Goal: Transaction & Acquisition: Download file/media

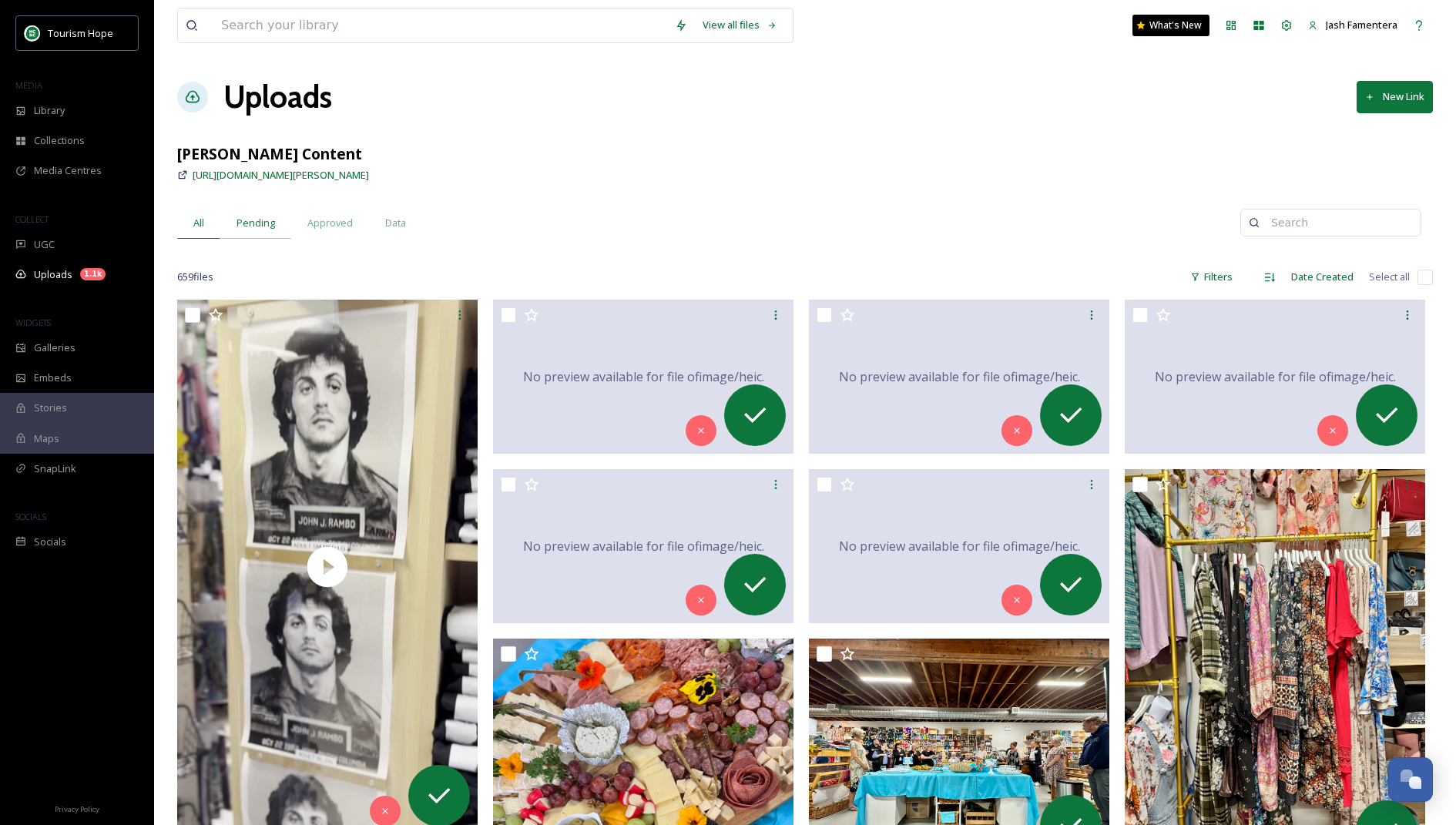
click at [266, 219] on span "Pending" at bounding box center [255, 223] width 38 height 15
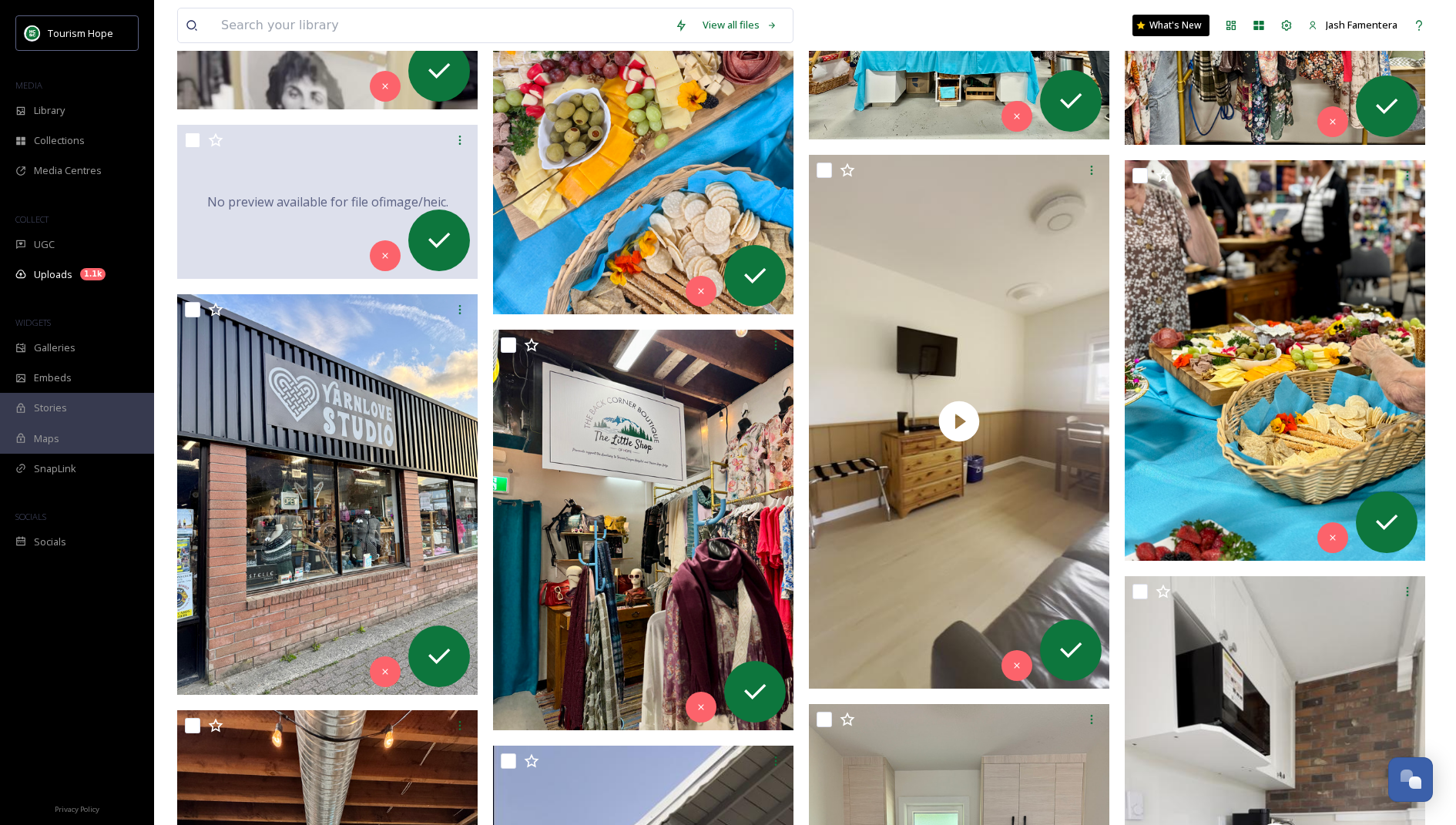
scroll to position [710, 0]
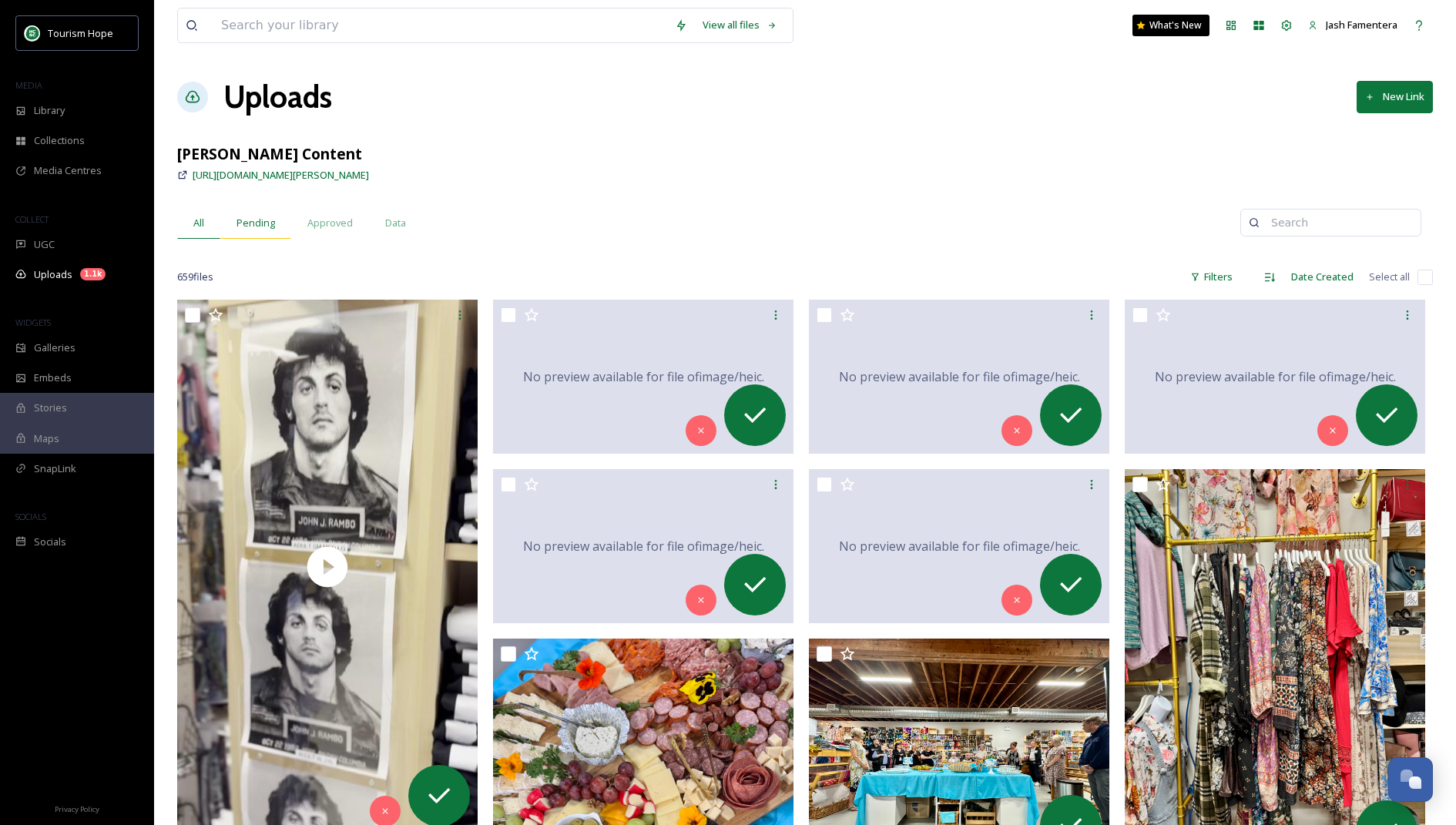
click at [243, 218] on span "Pending" at bounding box center [255, 223] width 38 height 15
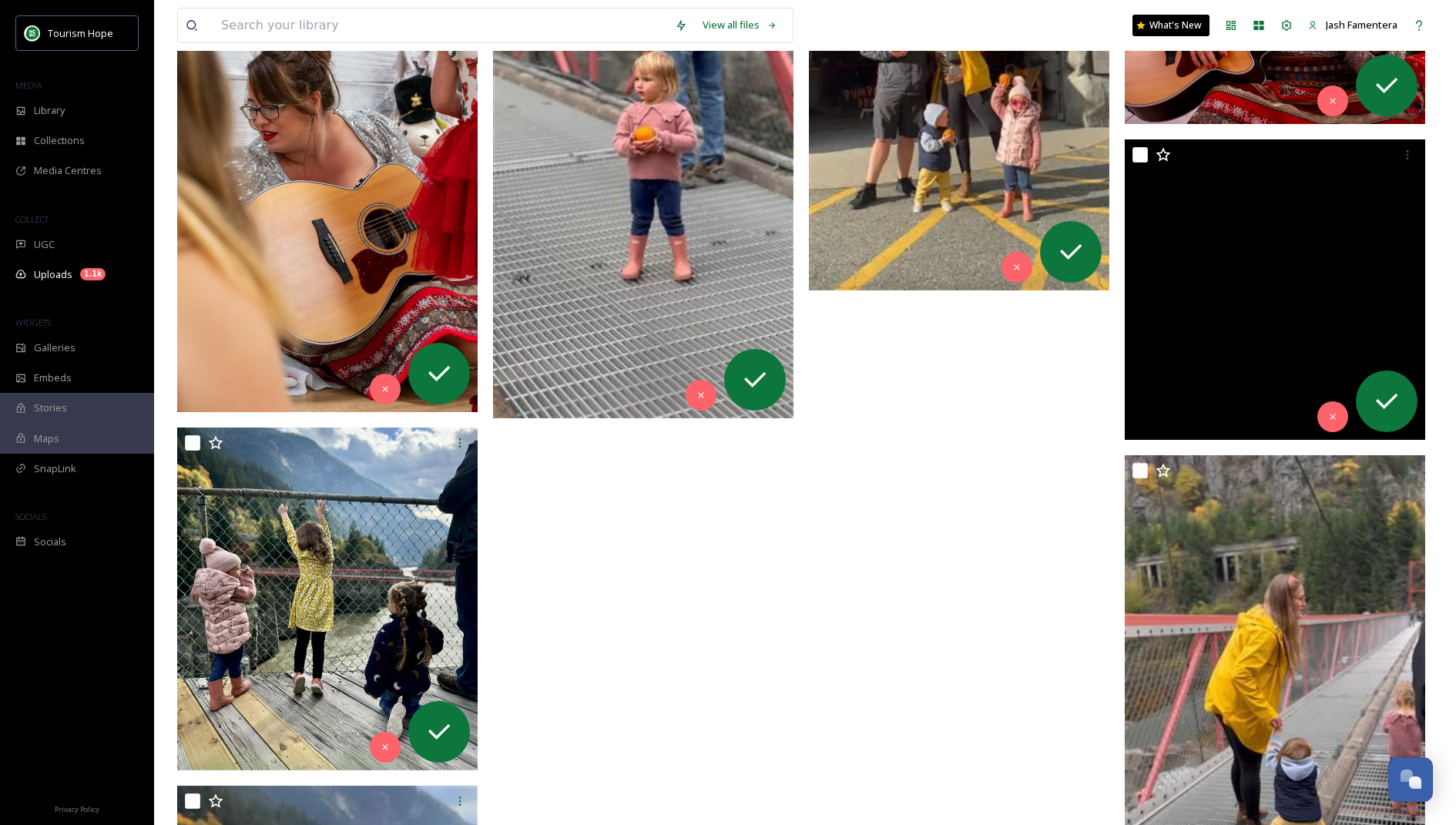
scroll to position [13195, 0]
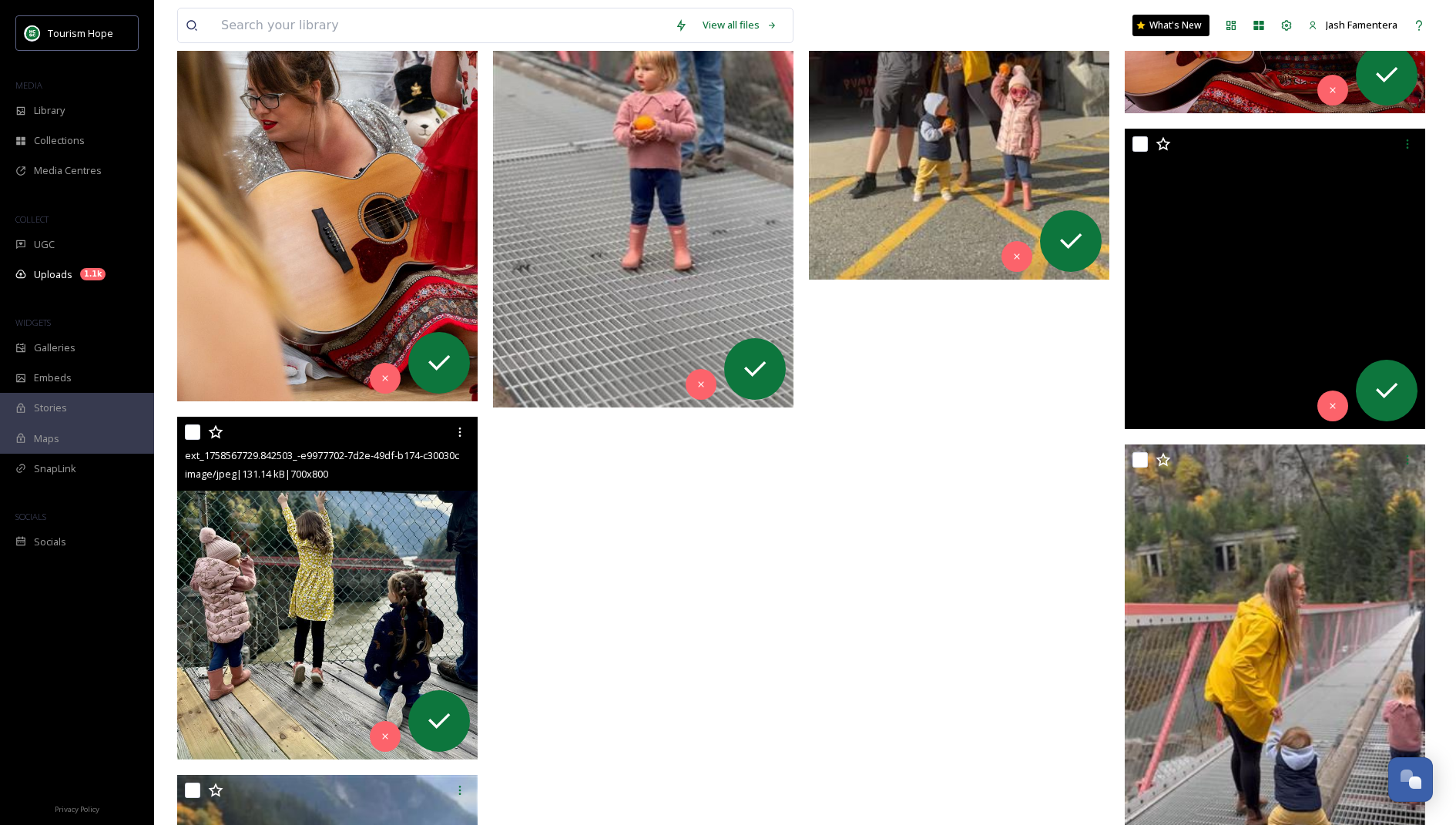
click at [198, 435] on input "checkbox" at bounding box center [192, 432] width 15 height 15
checkbox input "true"
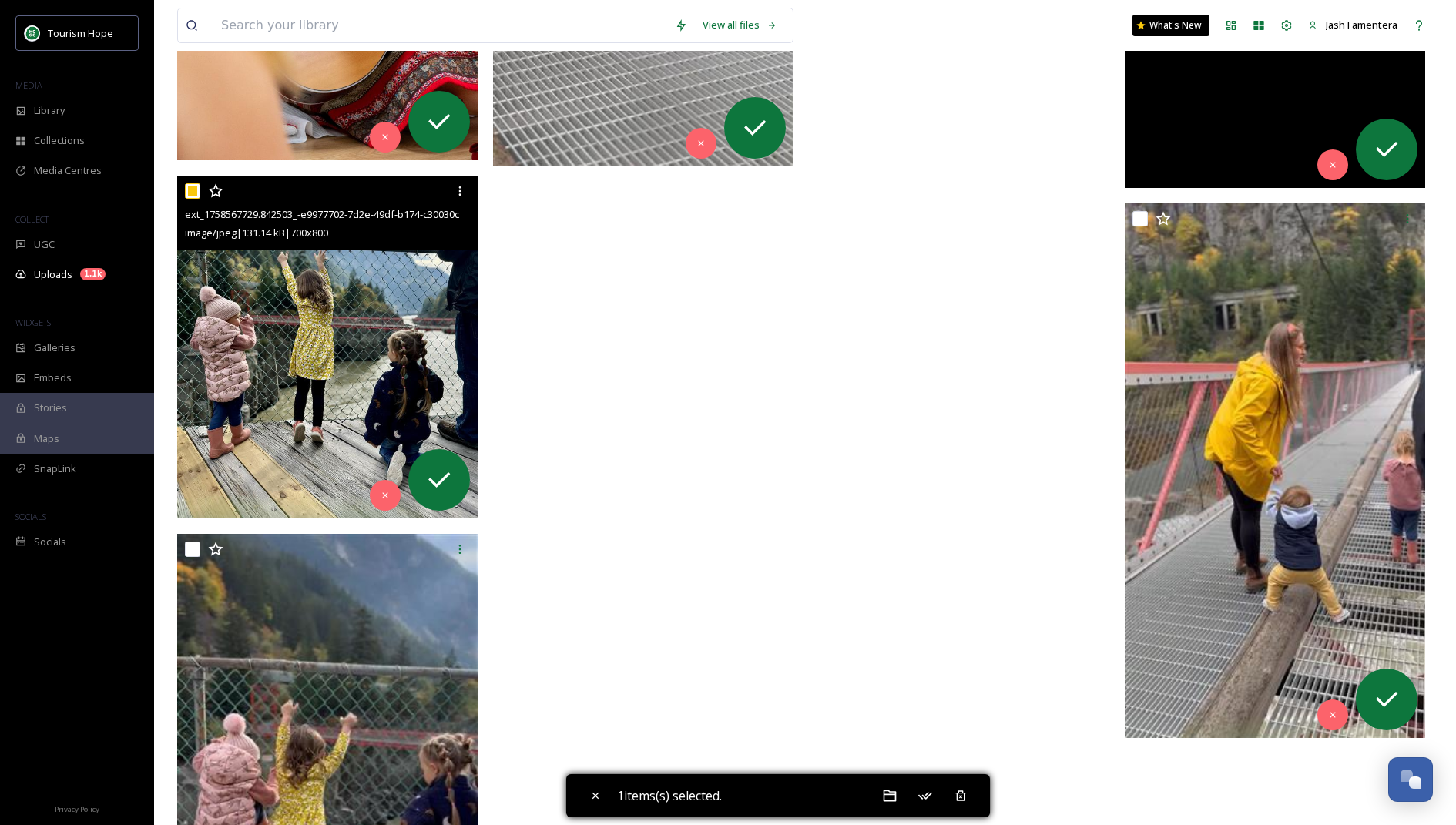
scroll to position [13457, 0]
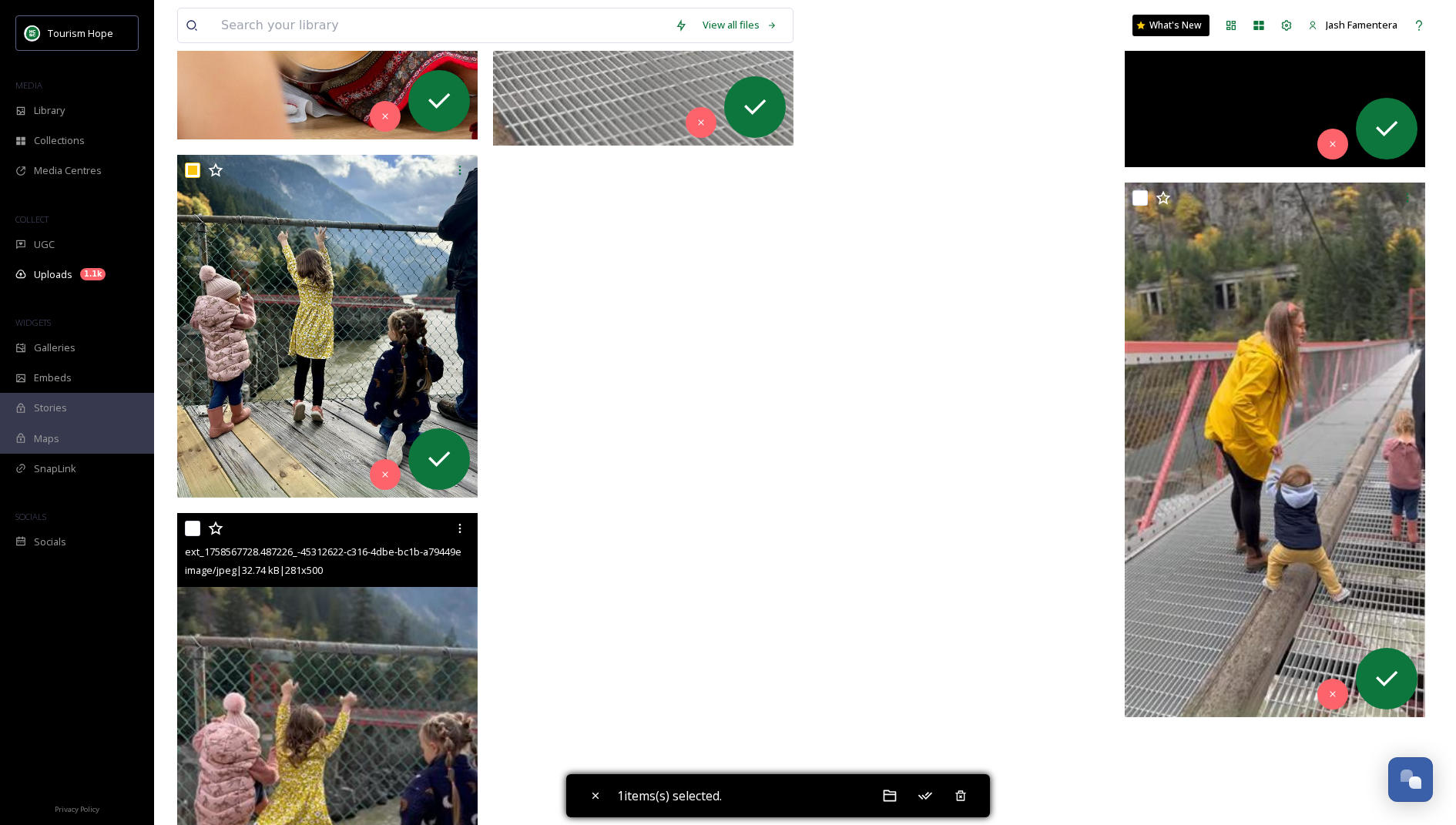
click at [197, 524] on input "checkbox" at bounding box center [192, 528] width 15 height 15
checkbox input "true"
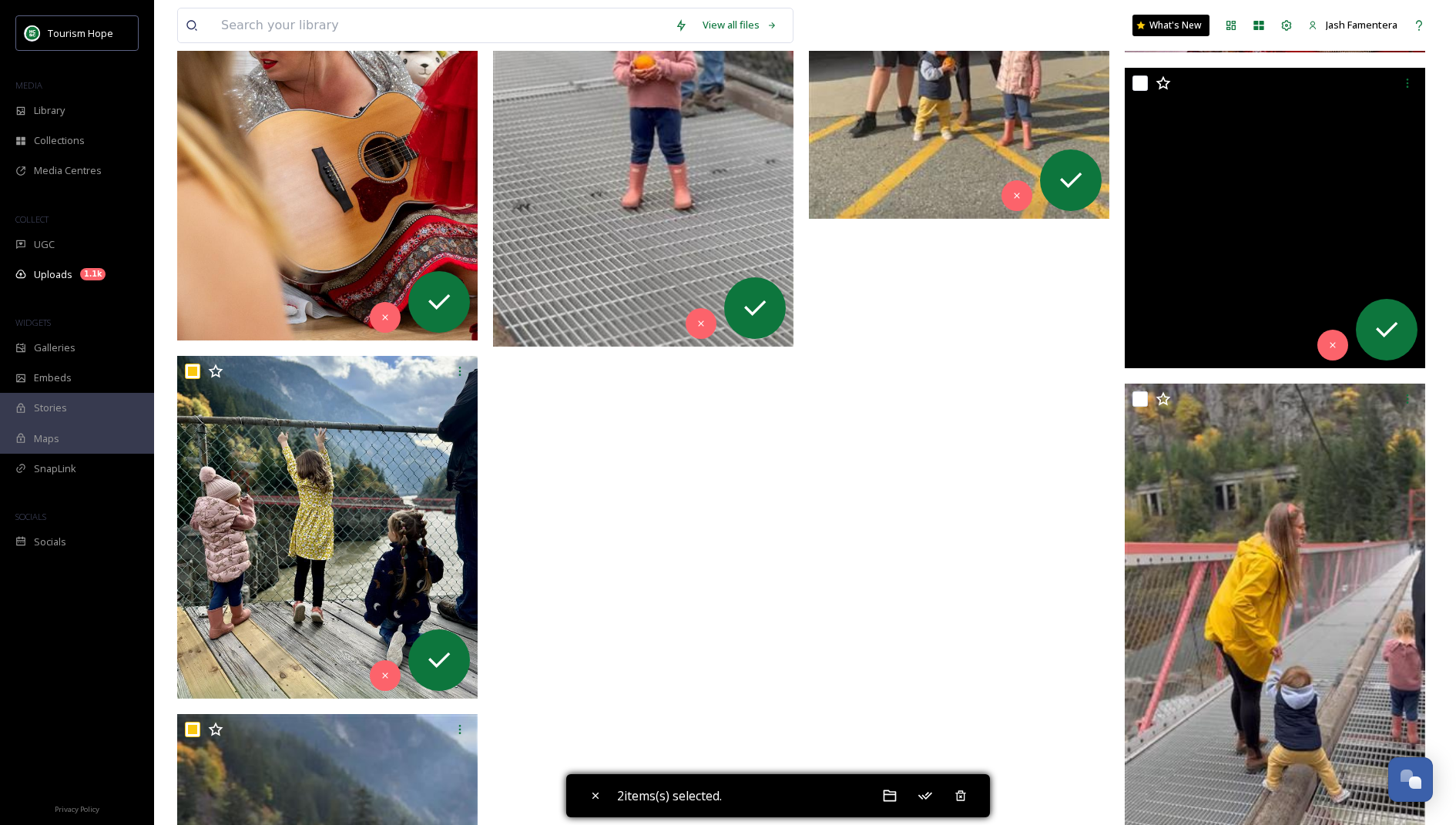
scroll to position [13159, 0]
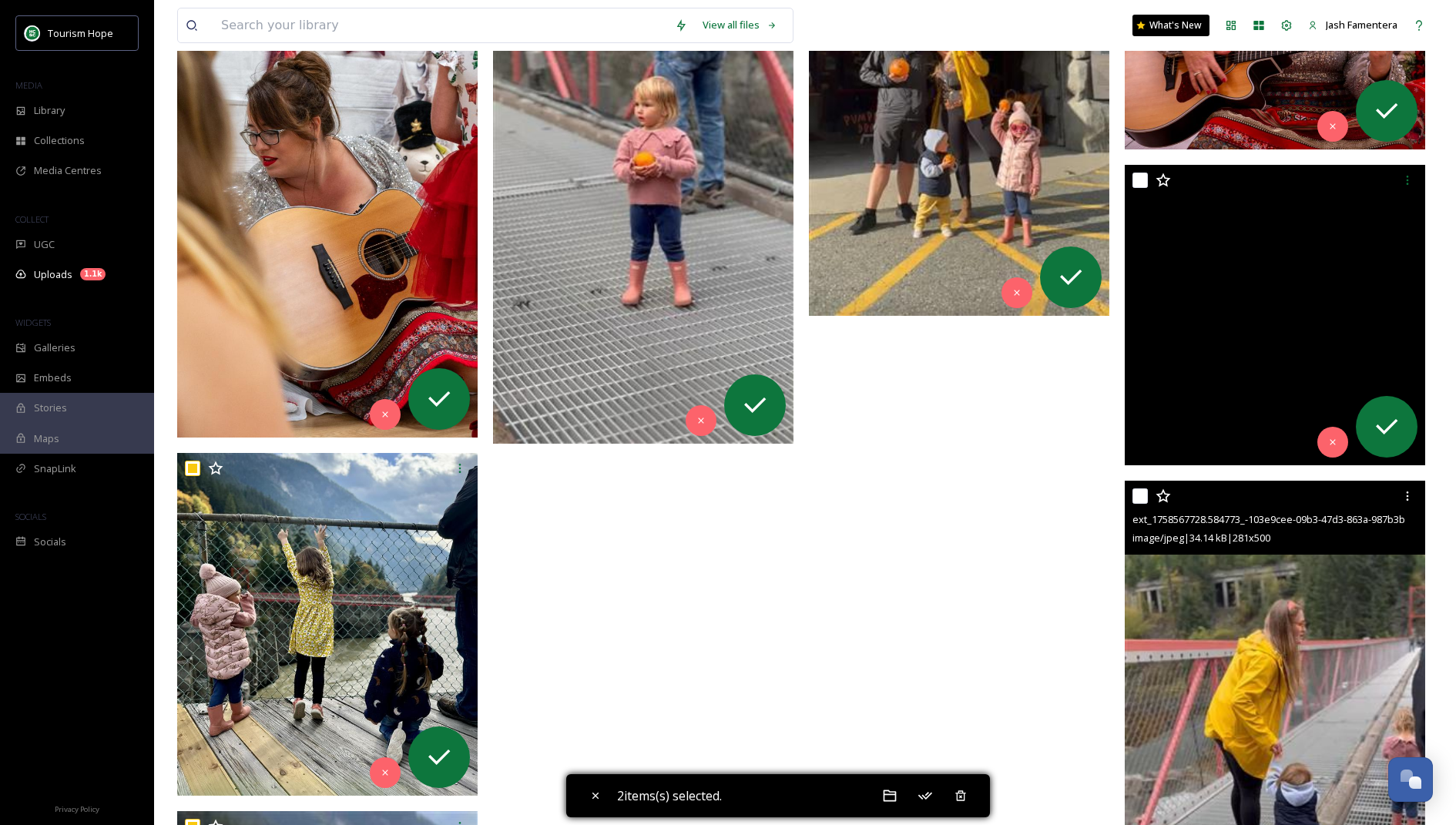
click at [1142, 495] on input "checkbox" at bounding box center [1140, 497] width 15 height 15
checkbox input "true"
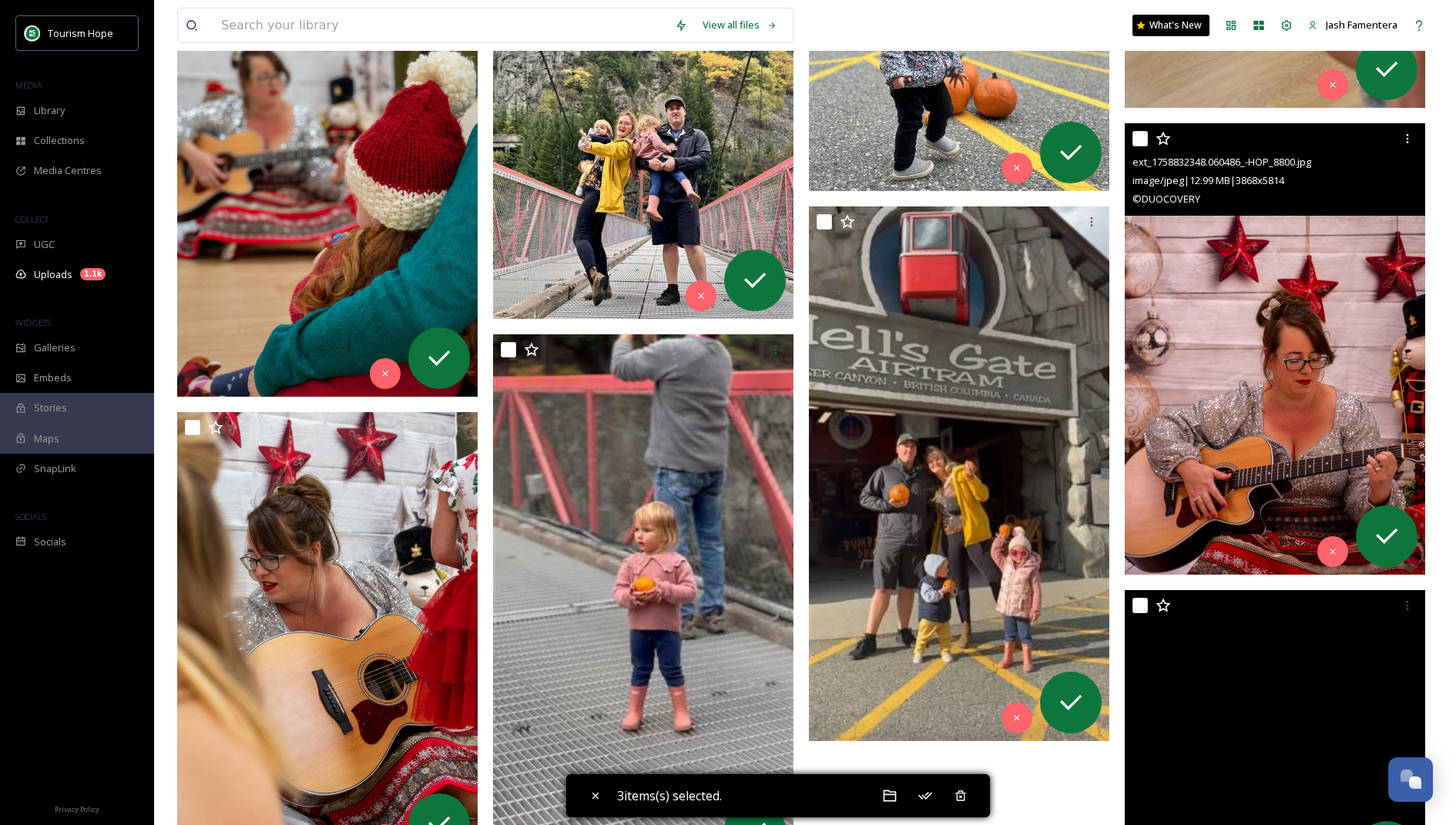
scroll to position [12706, 0]
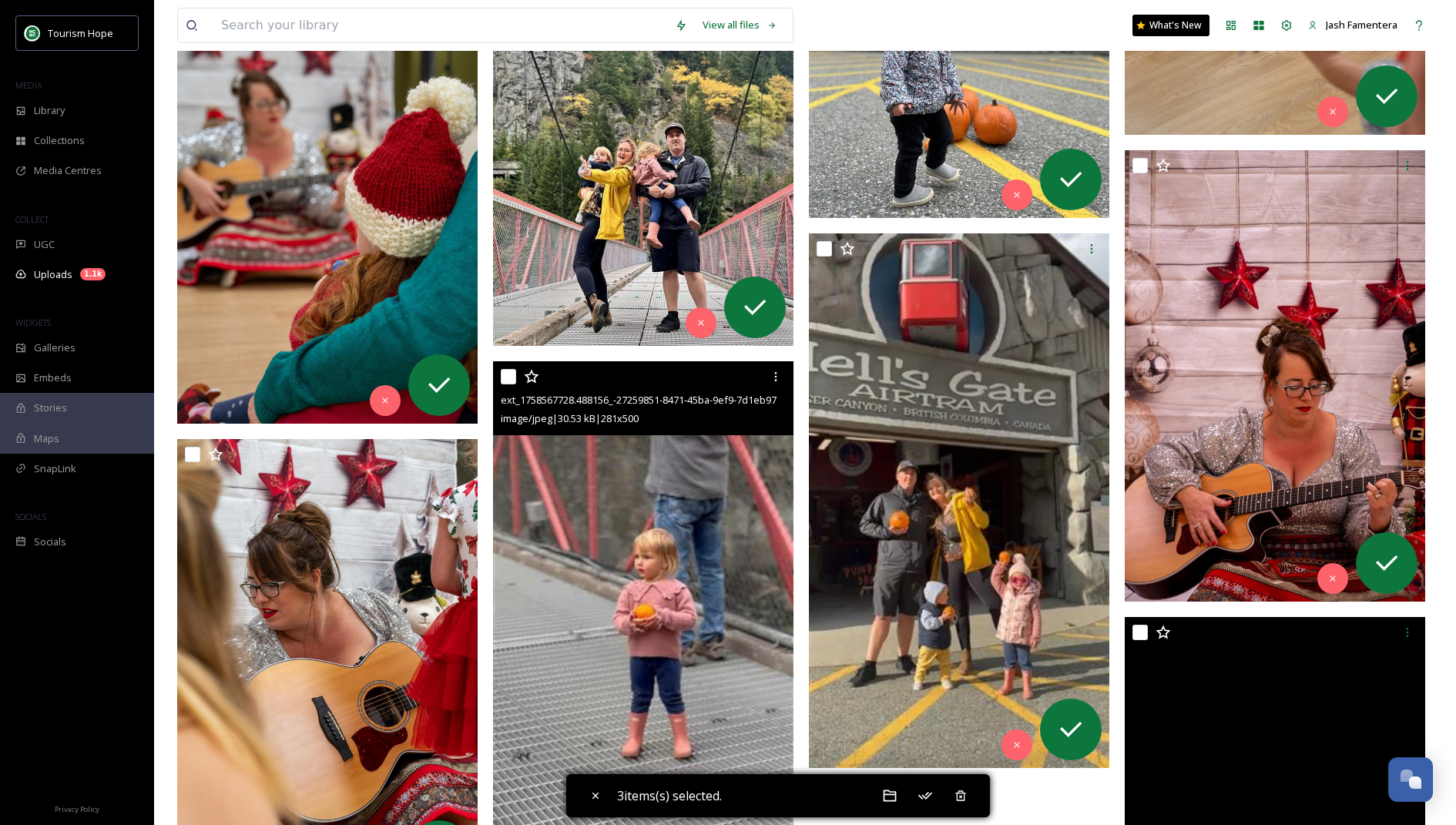
click at [514, 377] on input "checkbox" at bounding box center [508, 376] width 15 height 15
checkbox input "true"
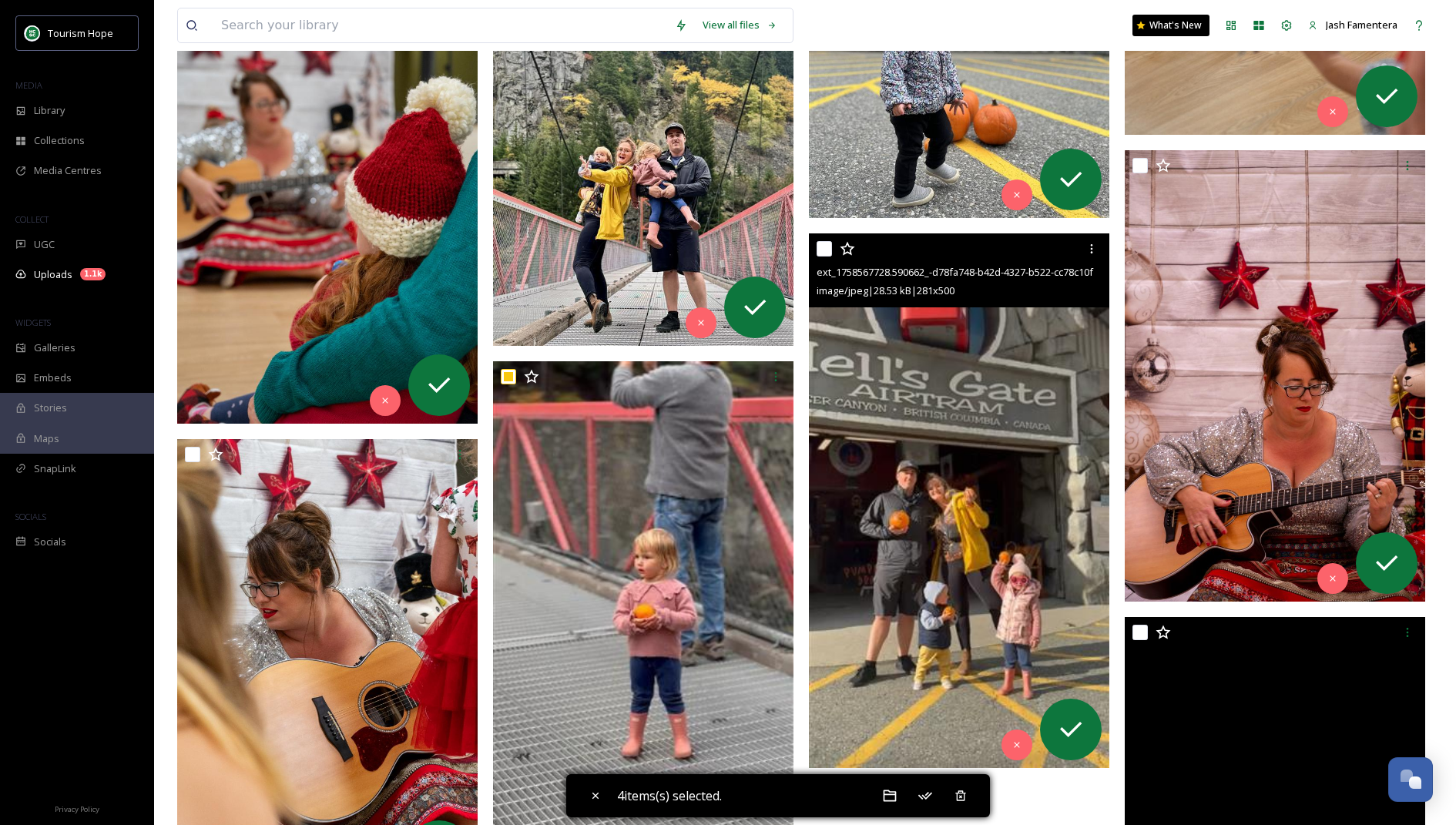
click at [825, 248] on input "checkbox" at bounding box center [824, 249] width 15 height 15
checkbox input "true"
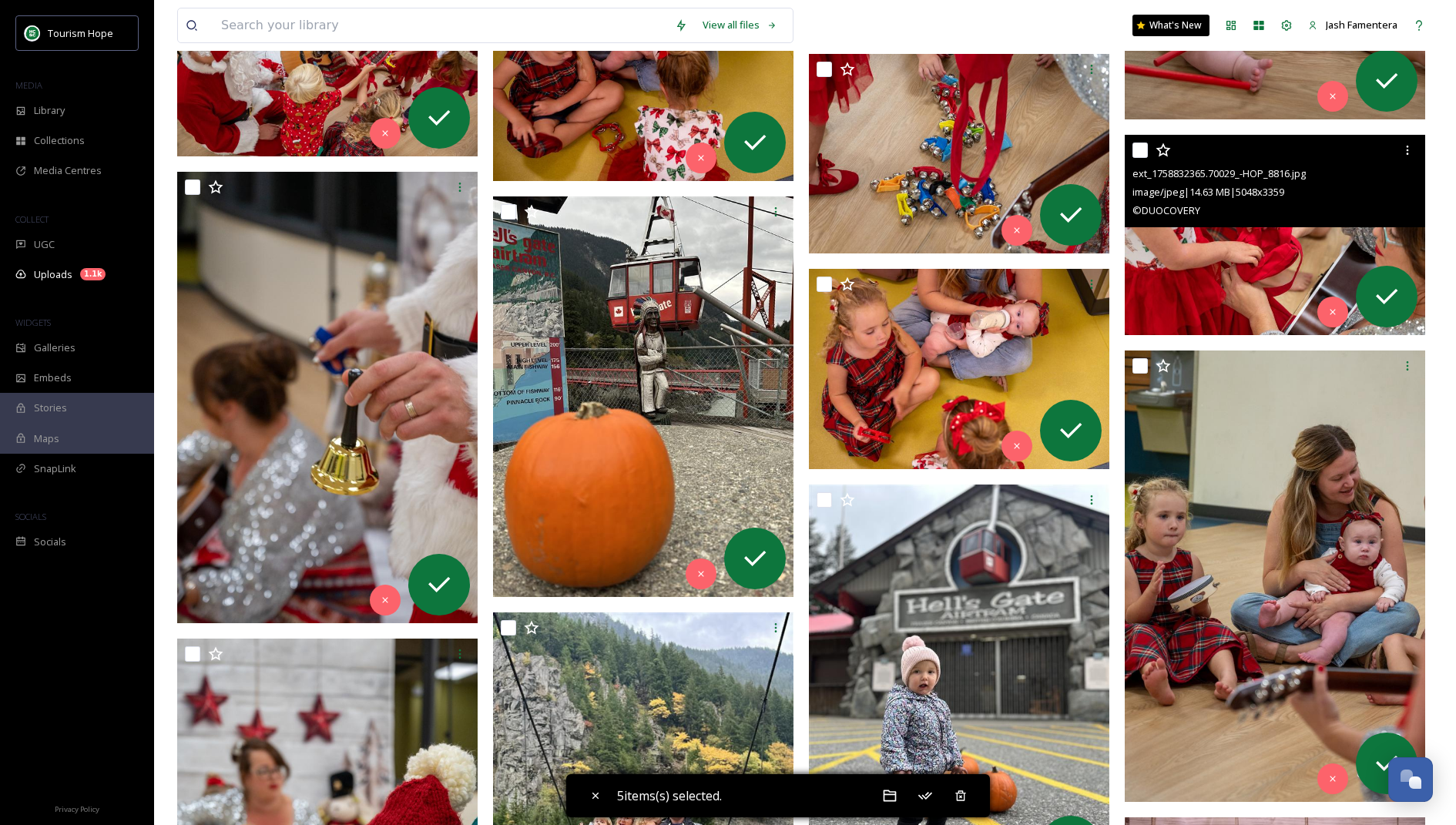
scroll to position [12043, 0]
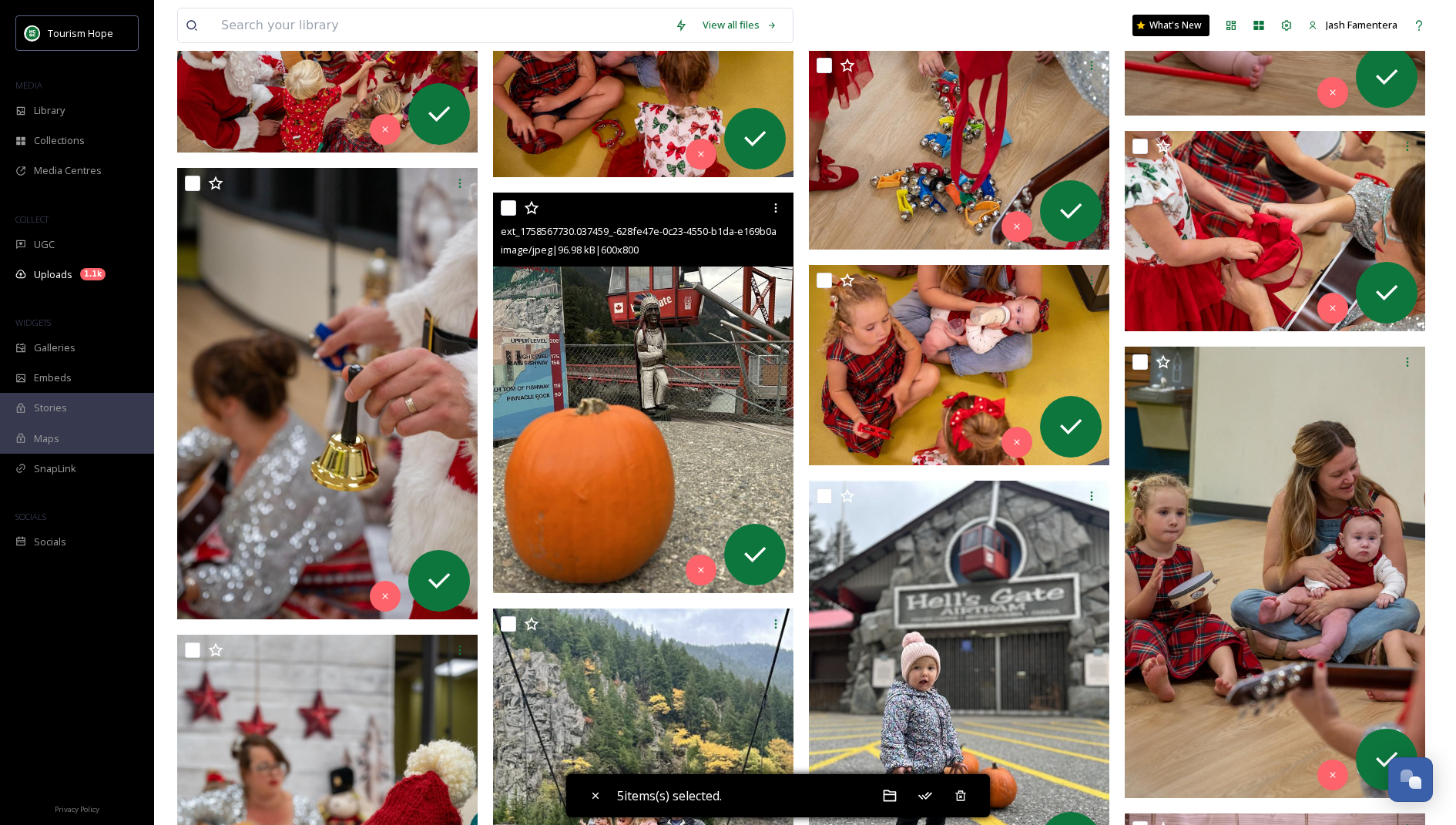
click at [507, 206] on input "checkbox" at bounding box center [508, 207] width 15 height 15
checkbox input "true"
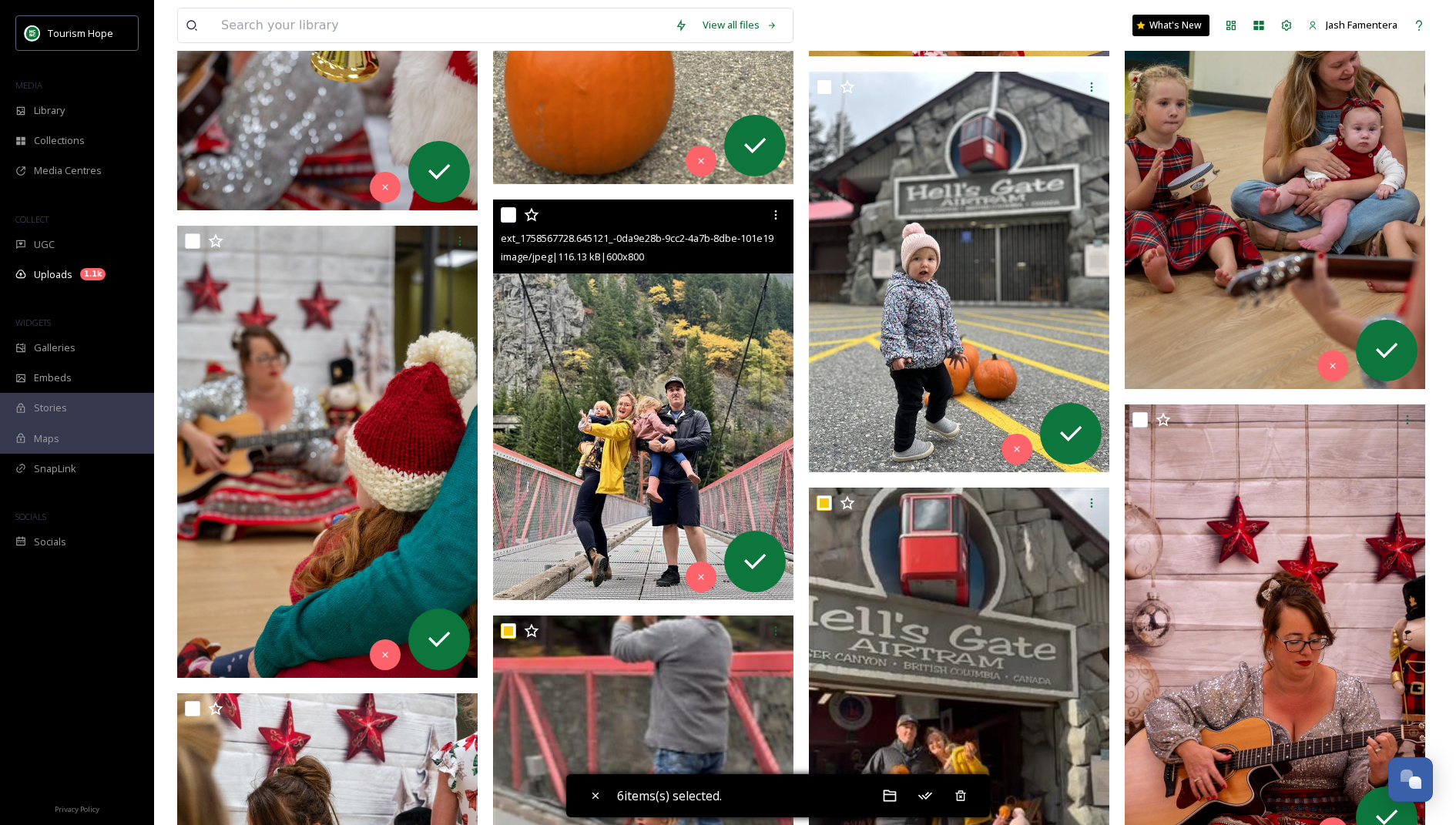
scroll to position [12397, 0]
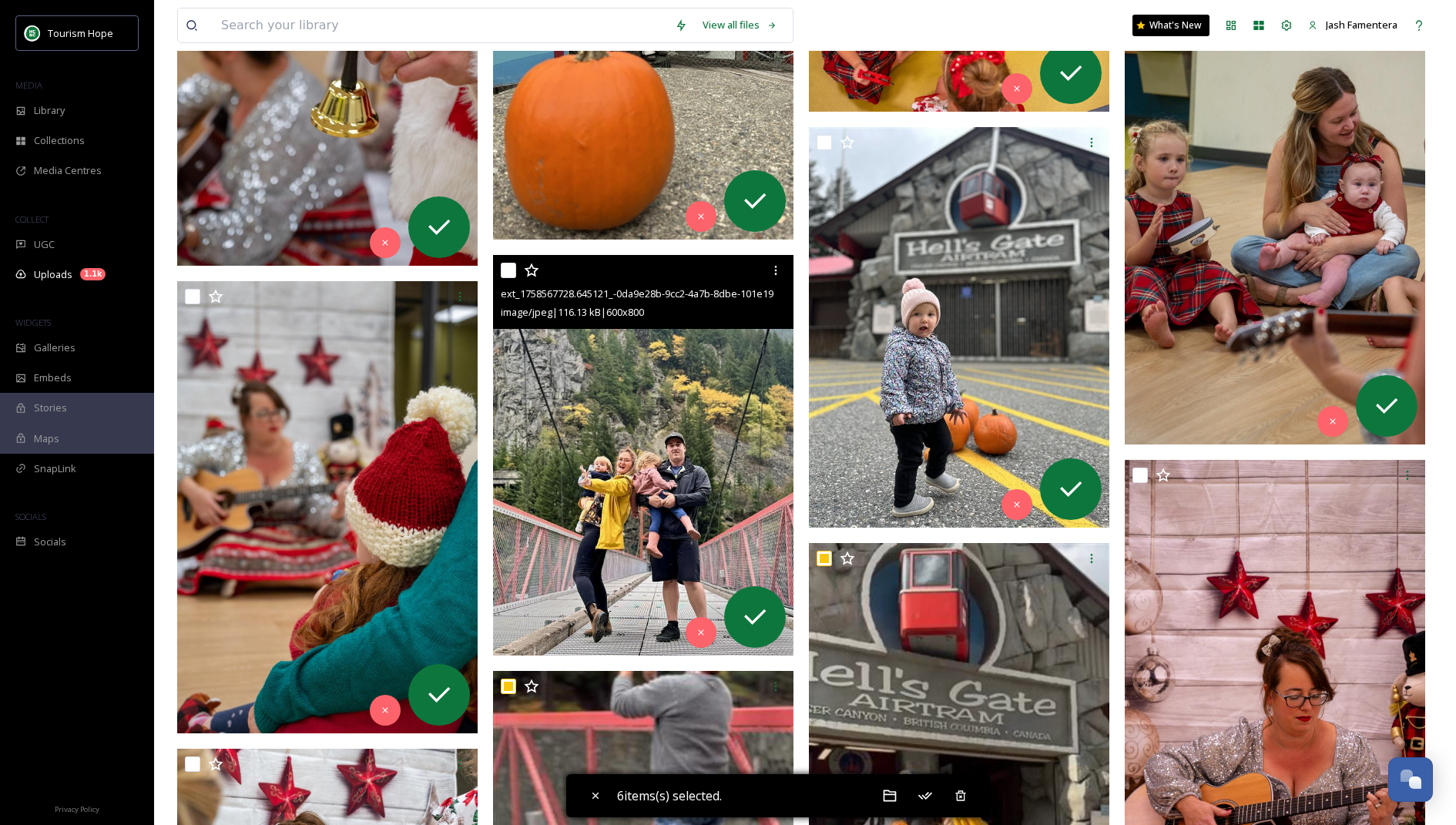
click at [506, 265] on input "checkbox" at bounding box center [508, 270] width 15 height 15
checkbox input "true"
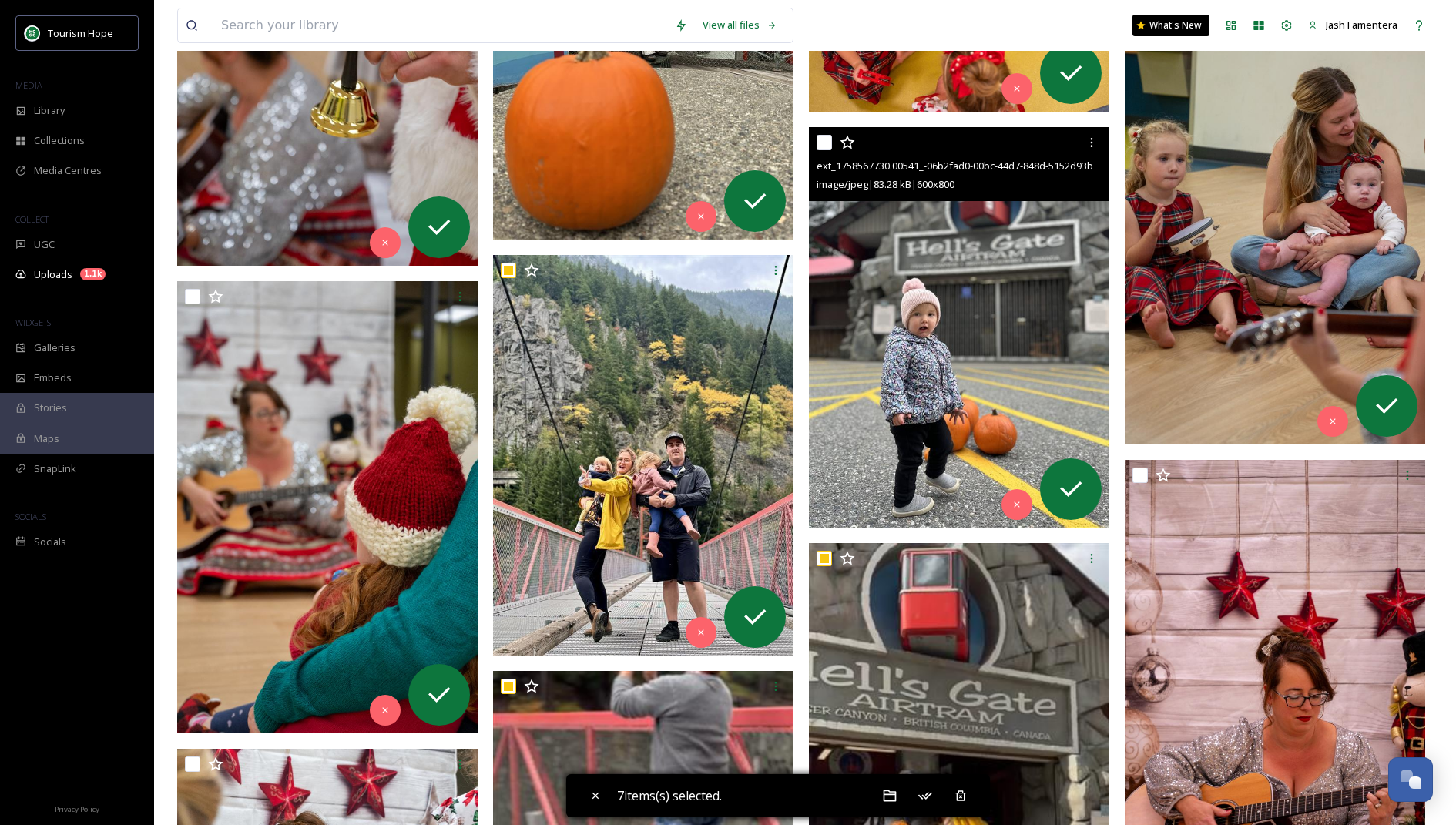
click at [825, 145] on input "checkbox" at bounding box center [824, 143] width 15 height 15
checkbox input "true"
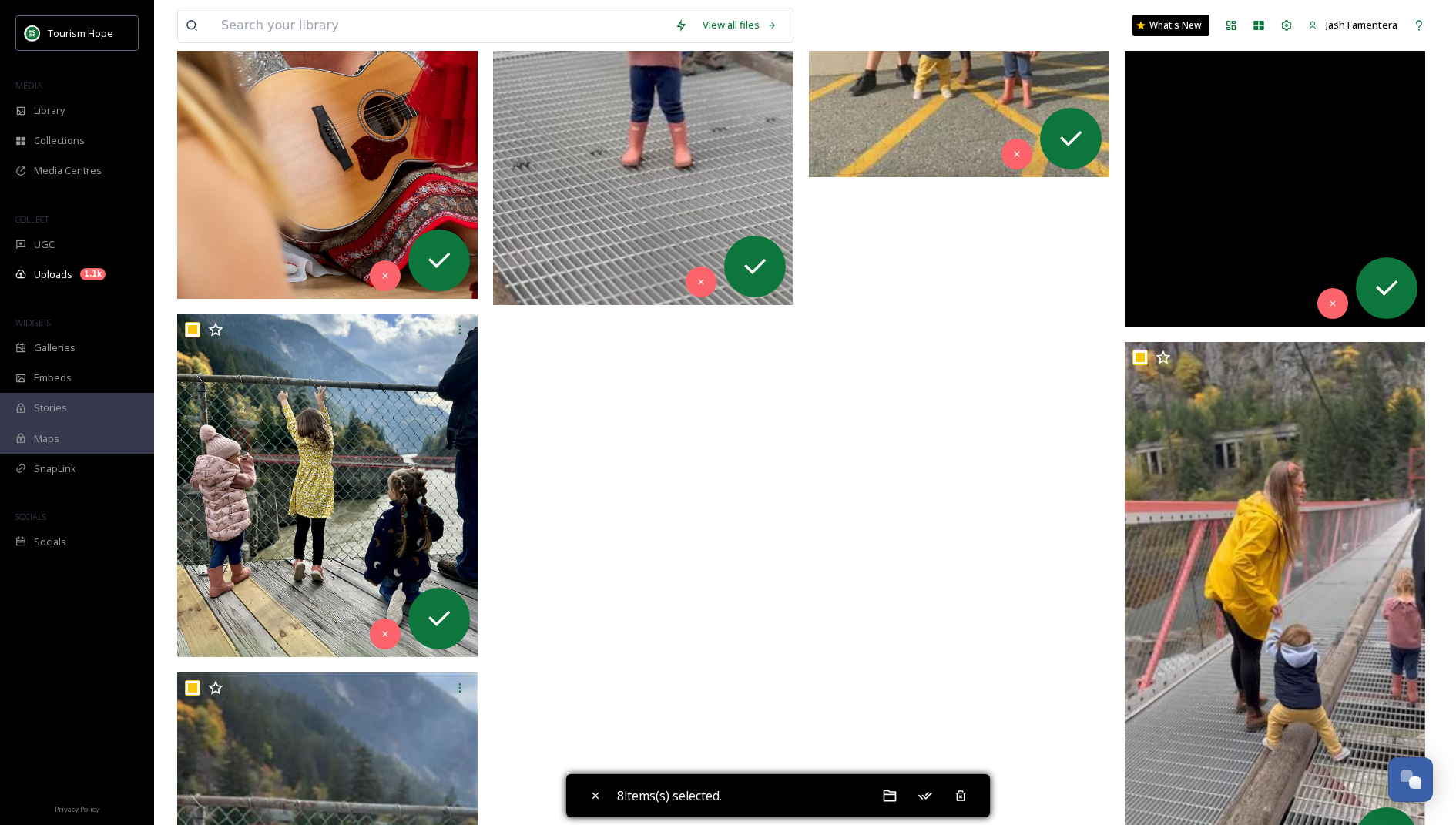
scroll to position [13319, 0]
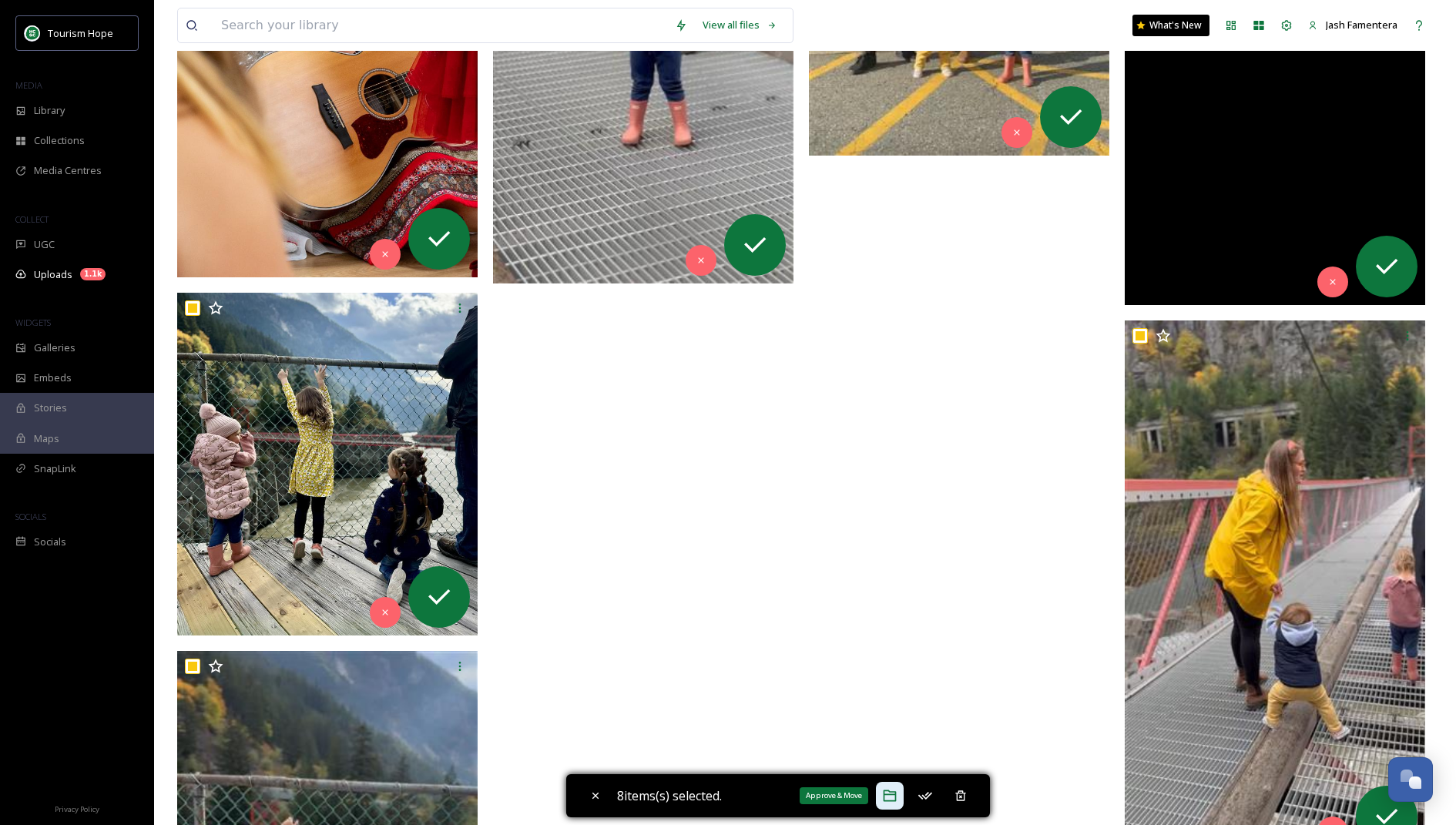
click at [894, 794] on icon at bounding box center [889, 796] width 15 height 15
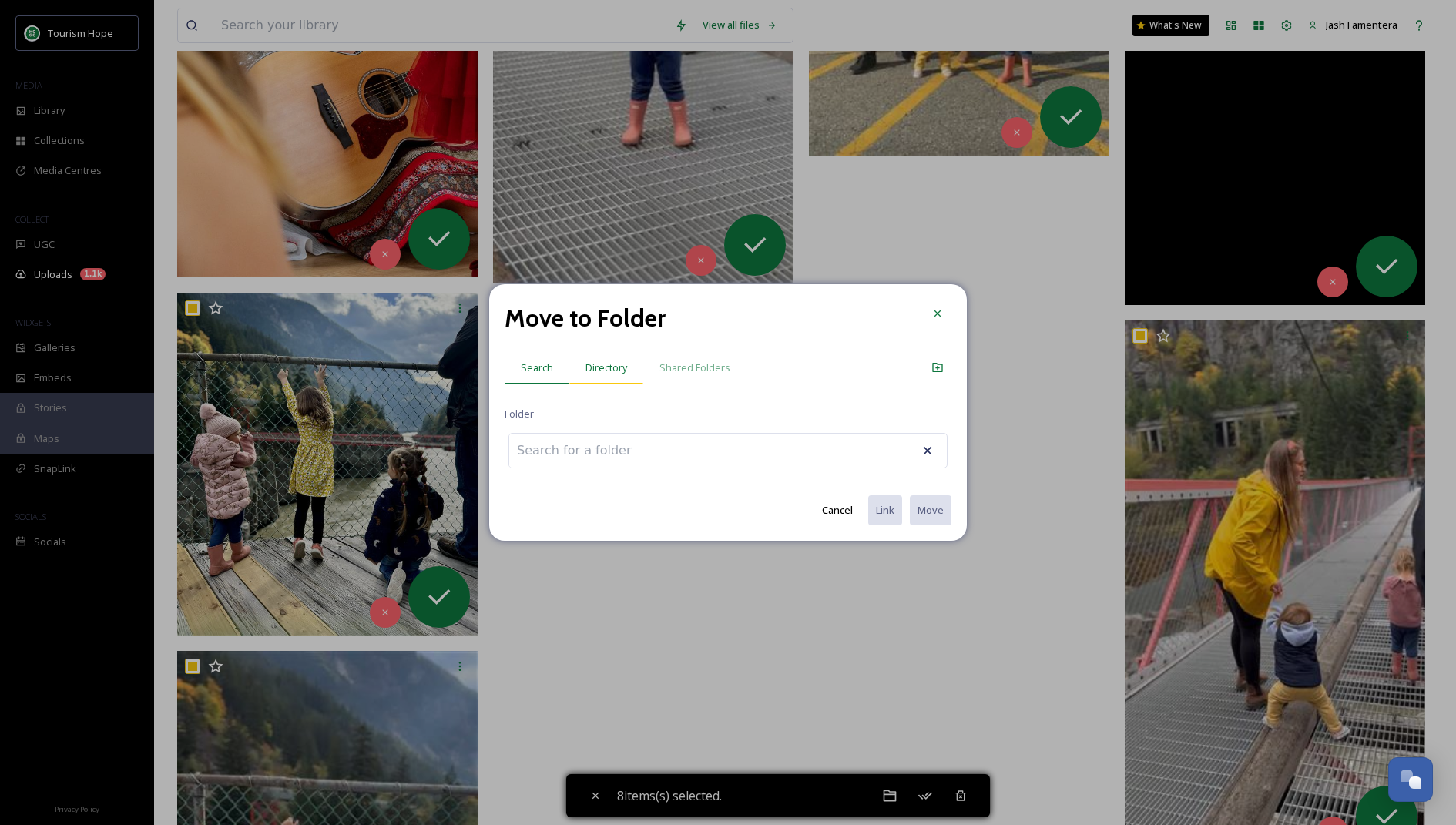
click at [583, 359] on div "Directory" at bounding box center [606, 368] width 74 height 32
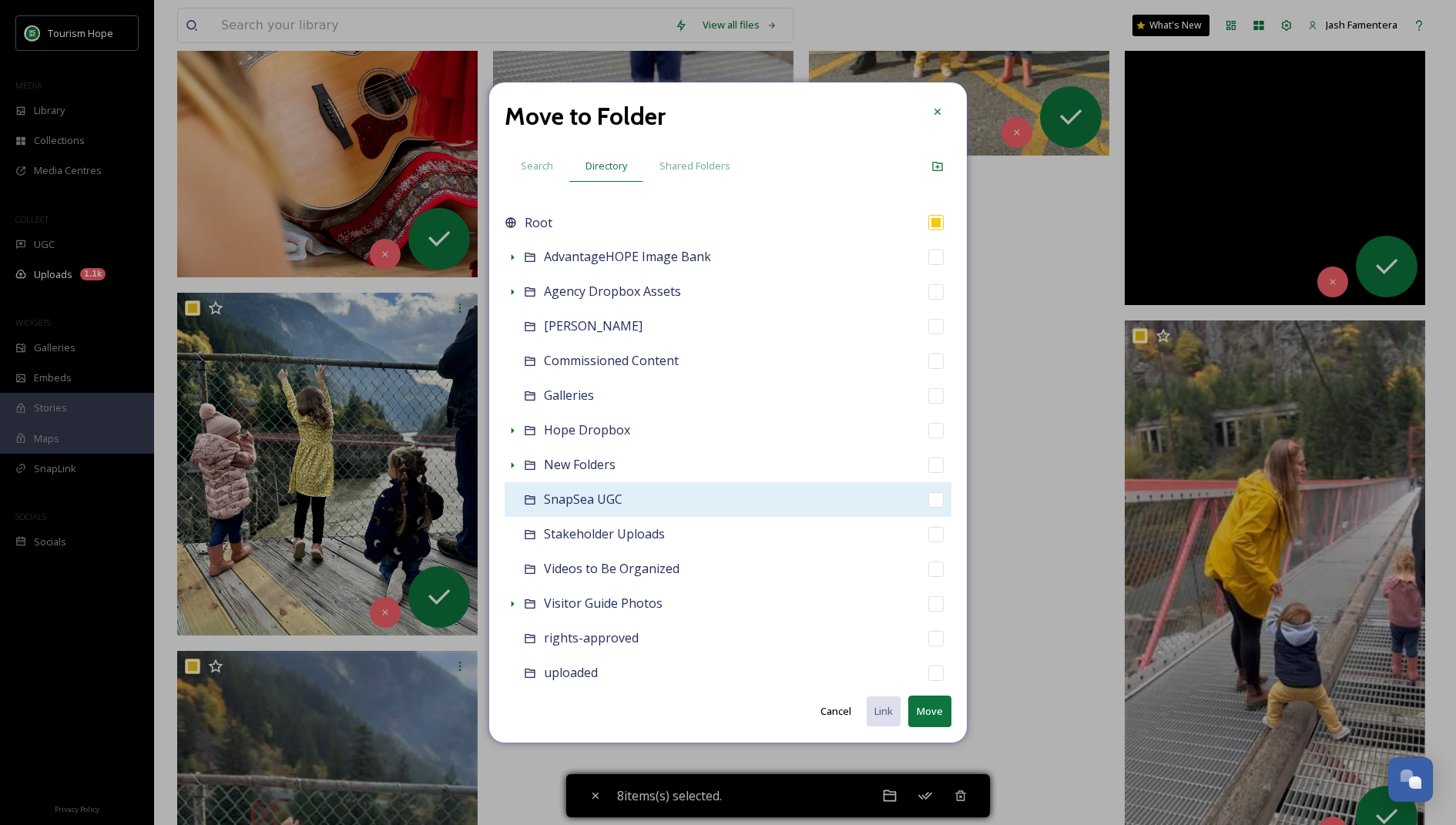
scroll to position [39, 0]
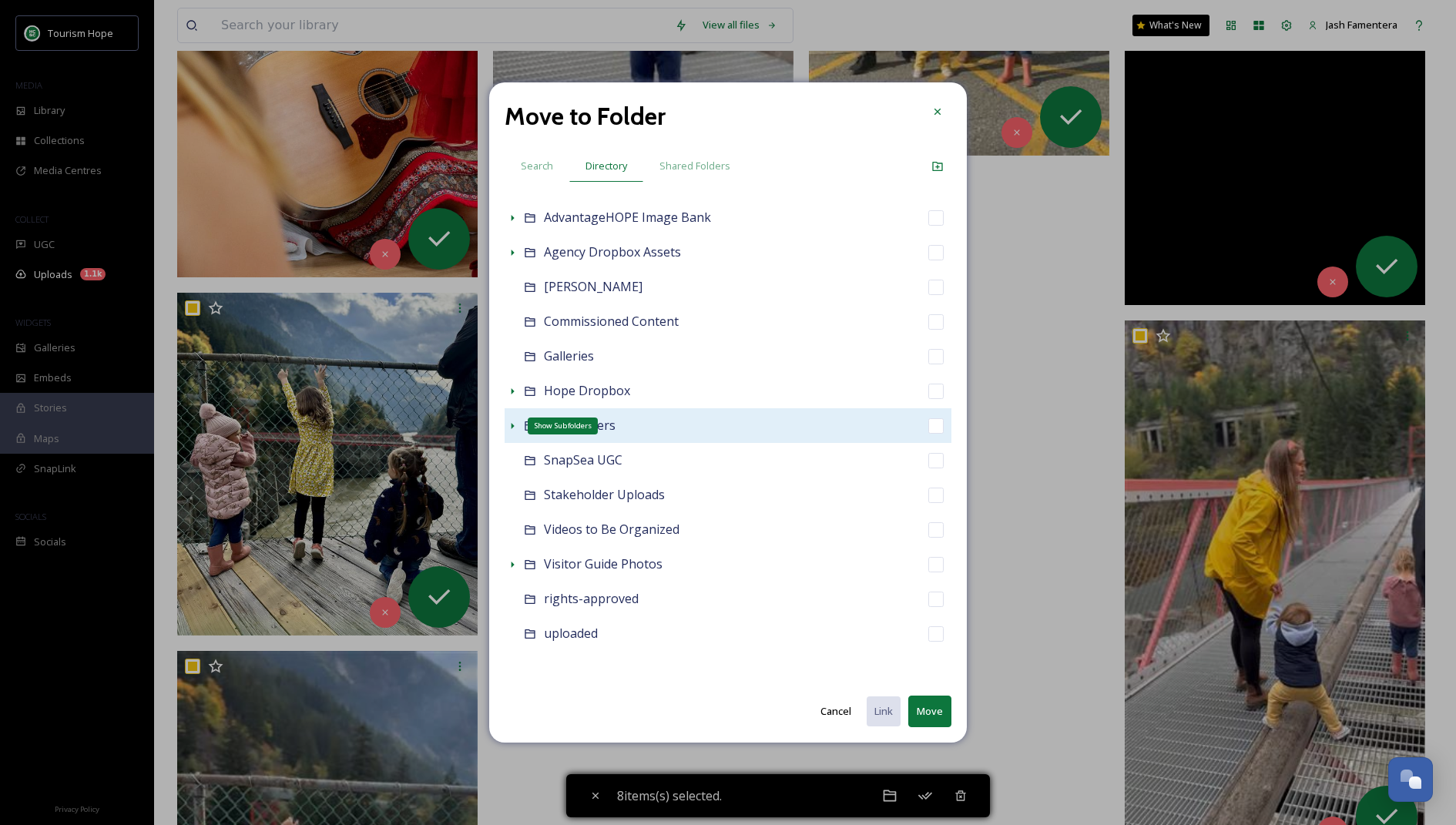
click at [514, 426] on icon at bounding box center [511, 426] width 12 height 12
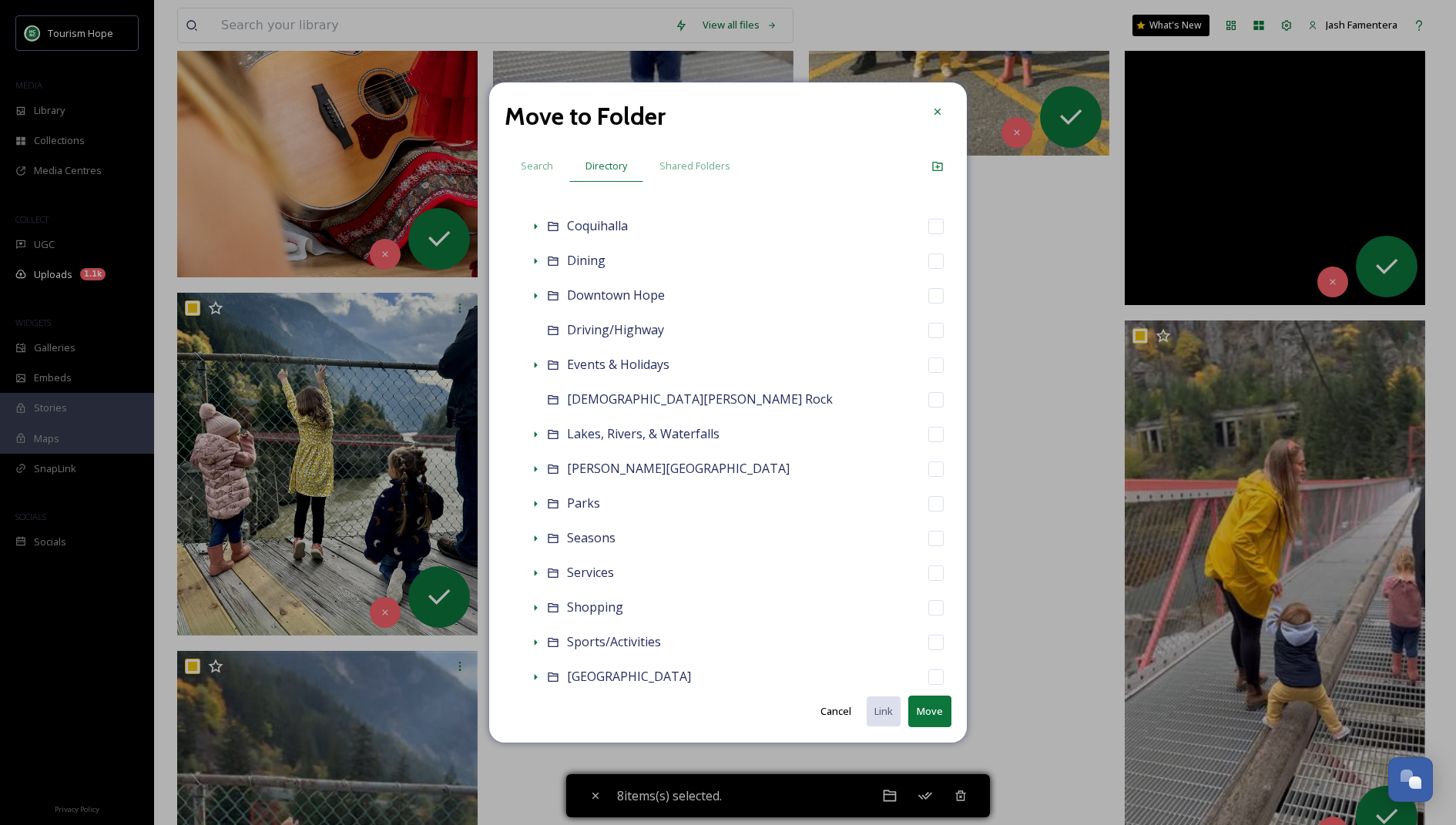
scroll to position [454, 0]
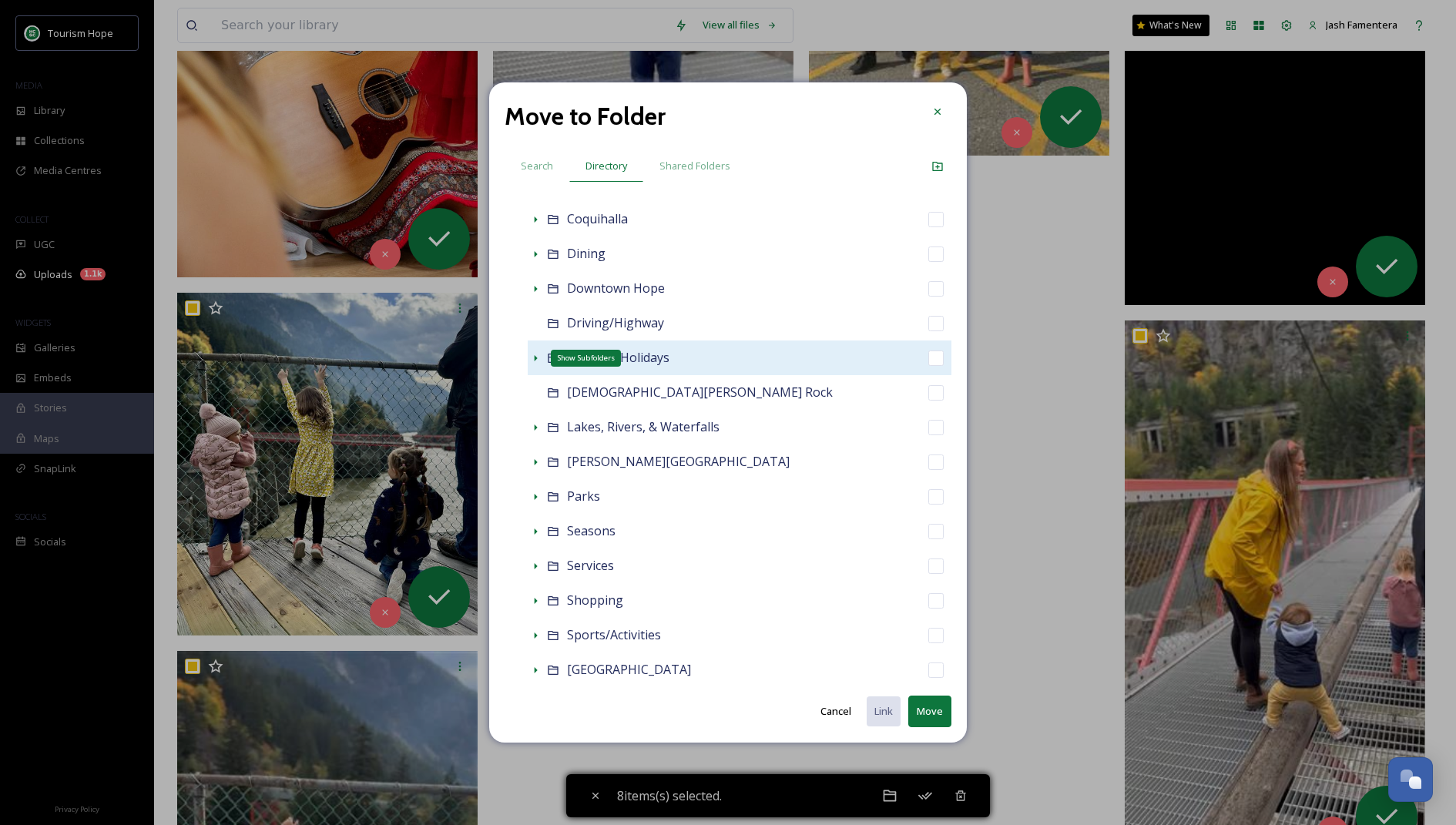
click at [534, 358] on icon at bounding box center [535, 358] width 12 height 12
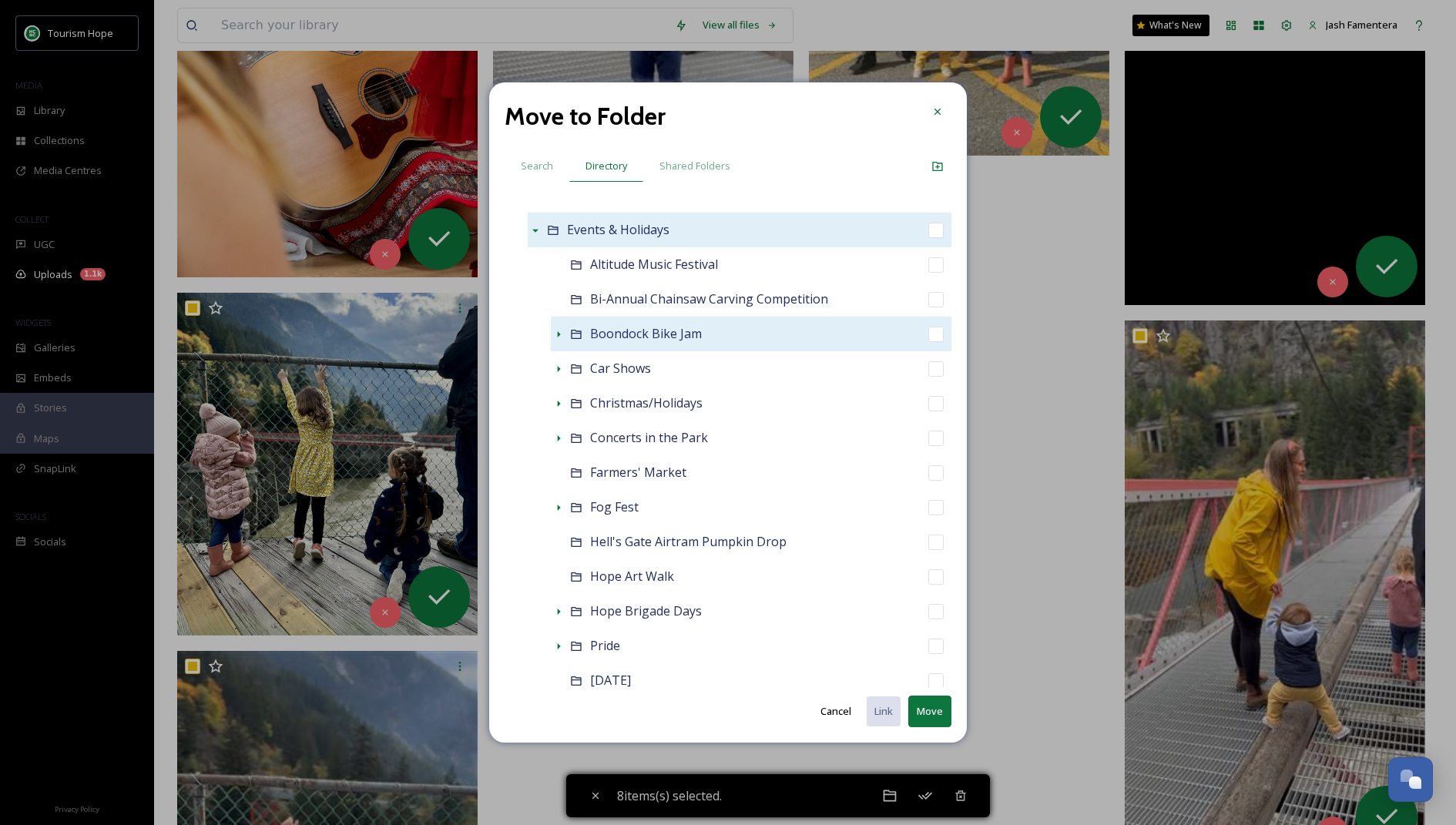
scroll to position [583, 0]
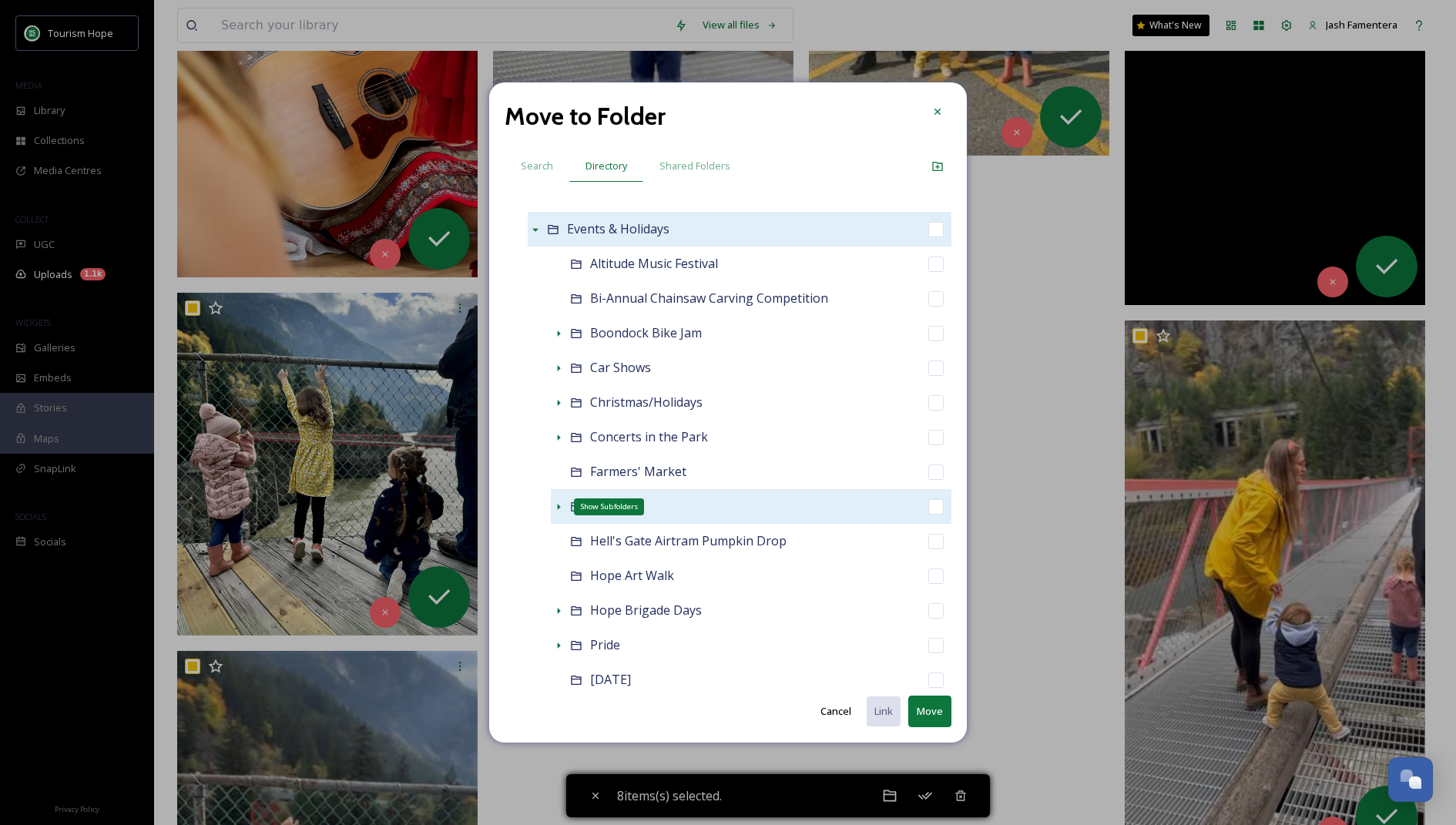
click at [560, 505] on icon at bounding box center [558, 507] width 12 height 12
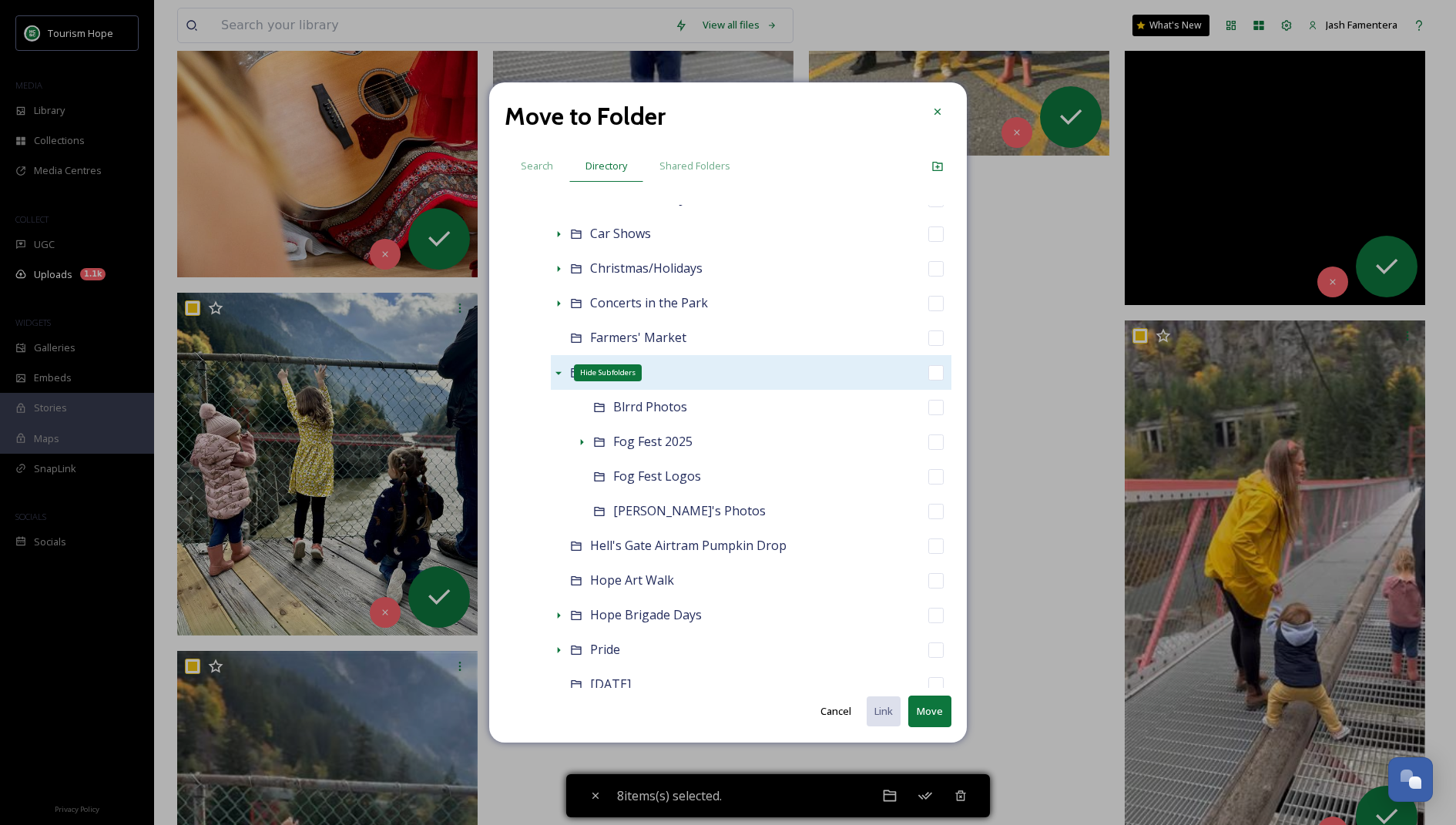
scroll to position [790, 0]
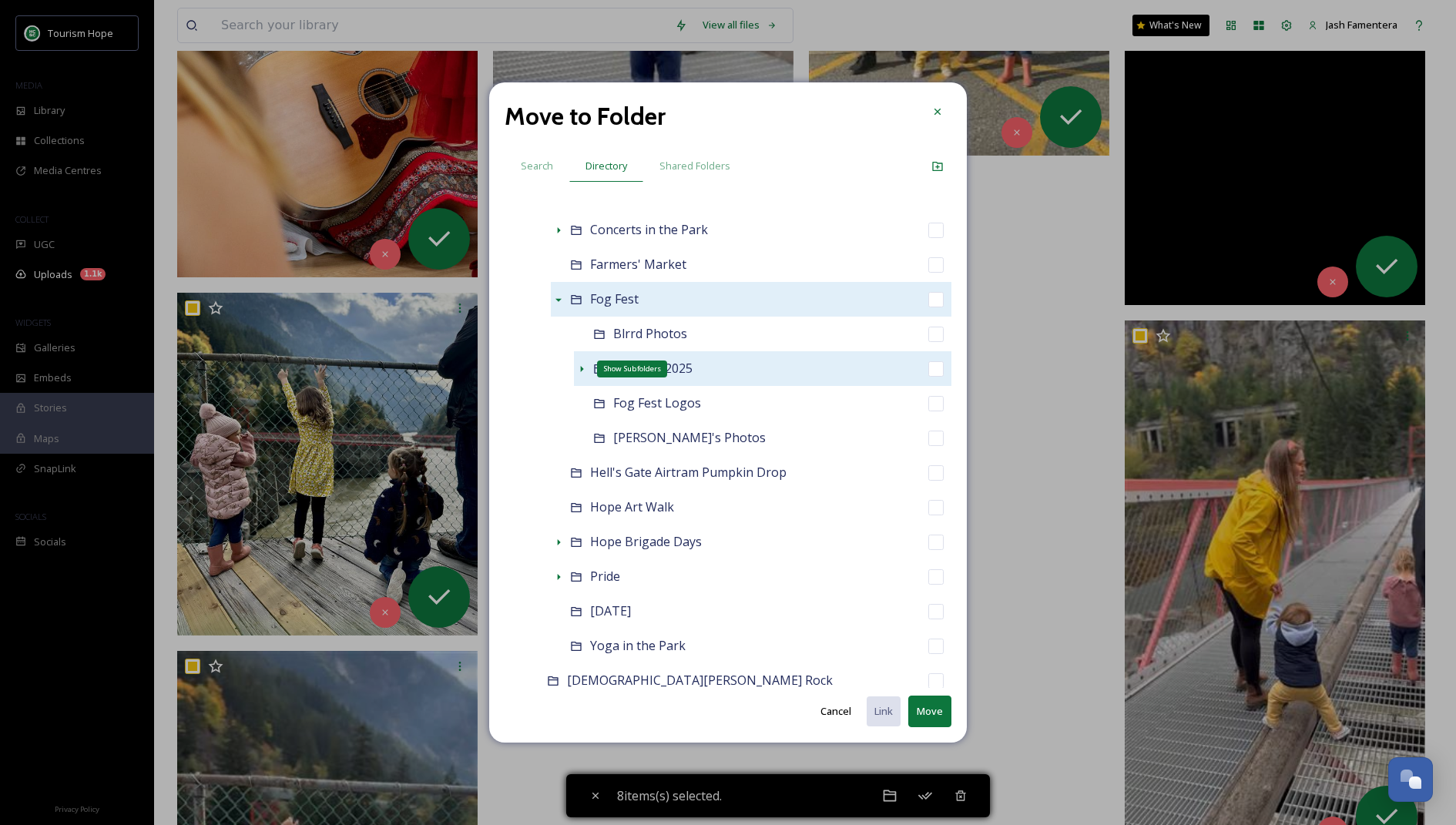
click at [584, 373] on icon at bounding box center [581, 369] width 12 height 12
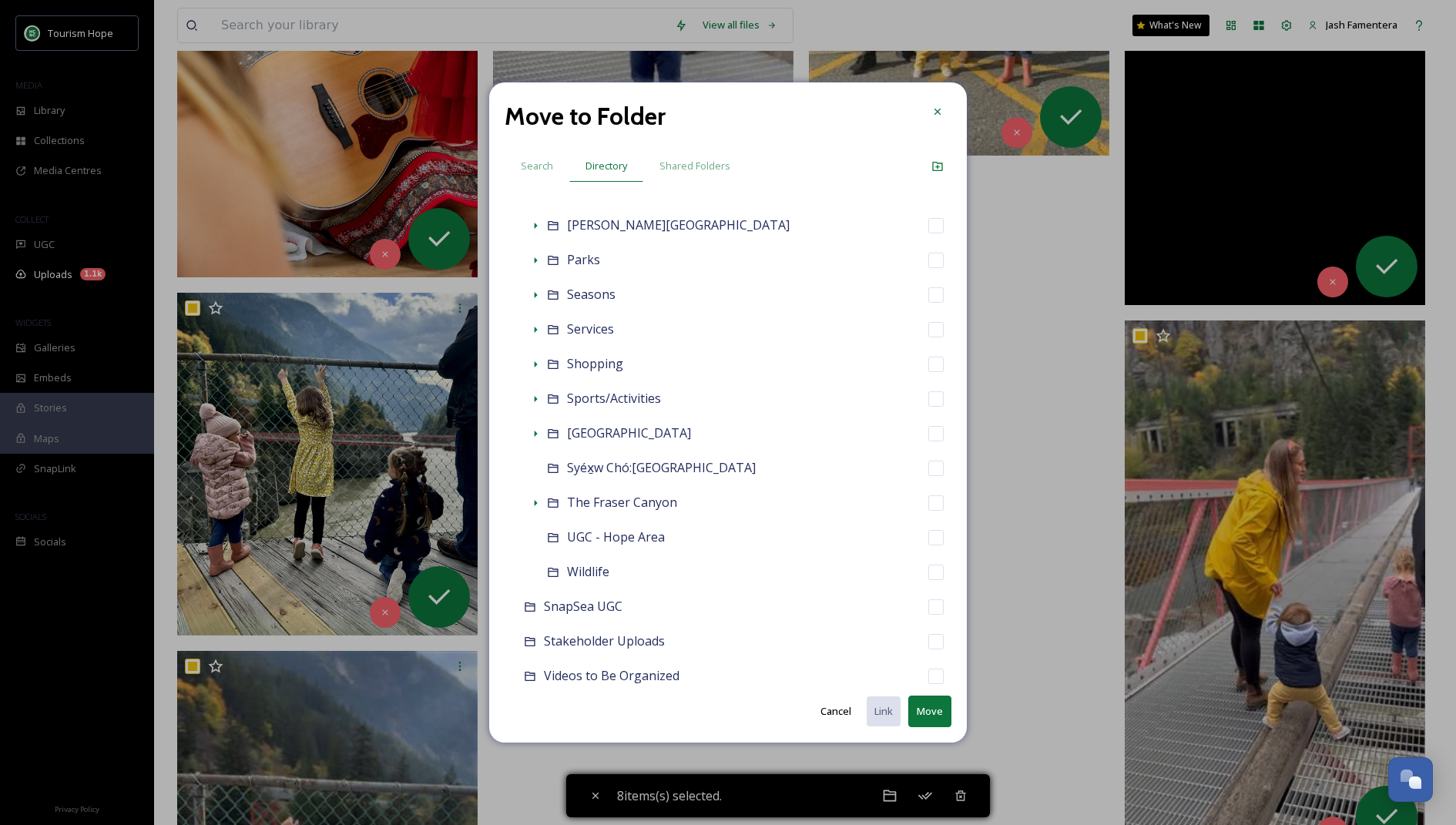
scroll to position [1395, 0]
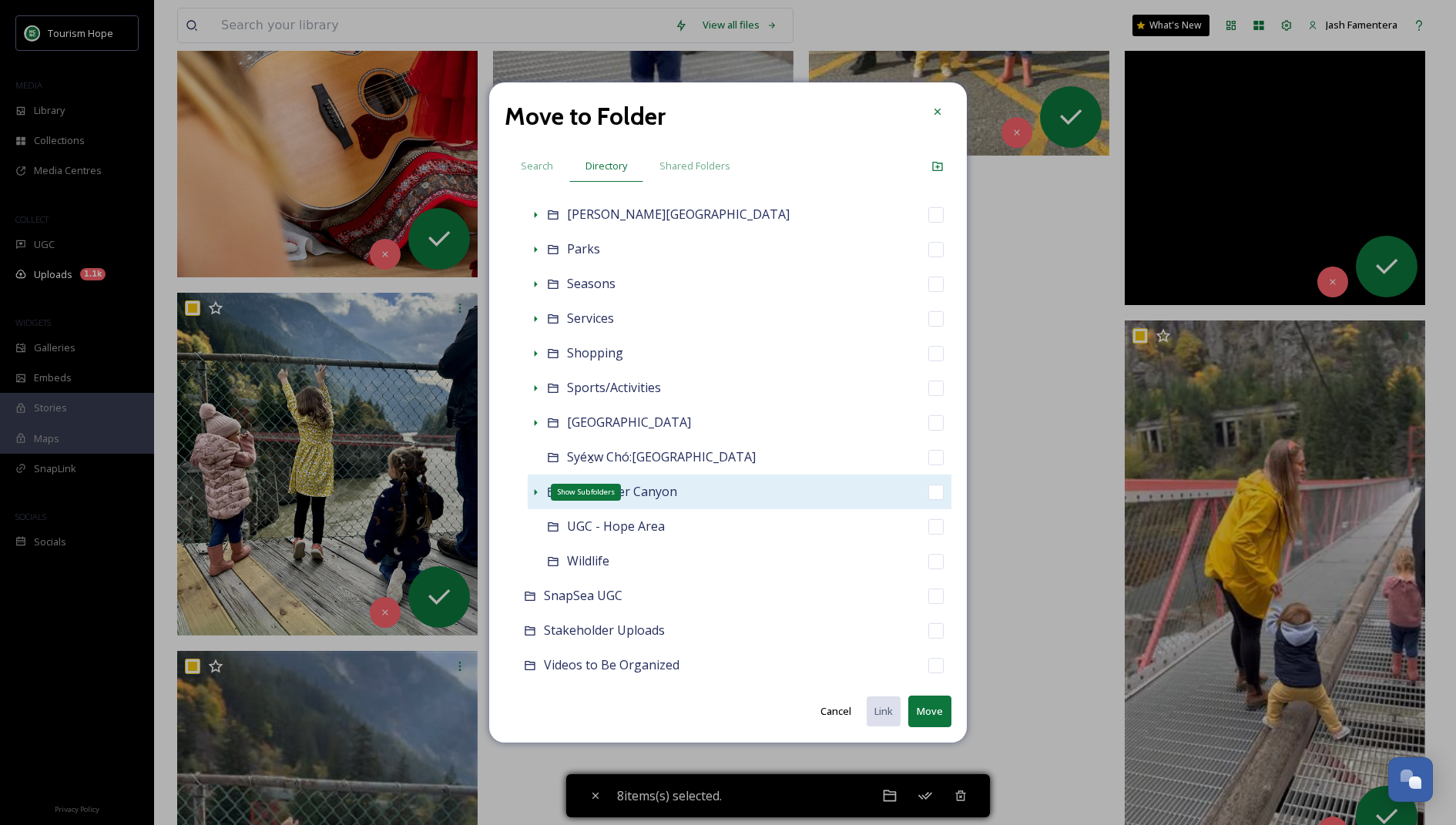
click at [536, 490] on icon at bounding box center [536, 492] width 3 height 7
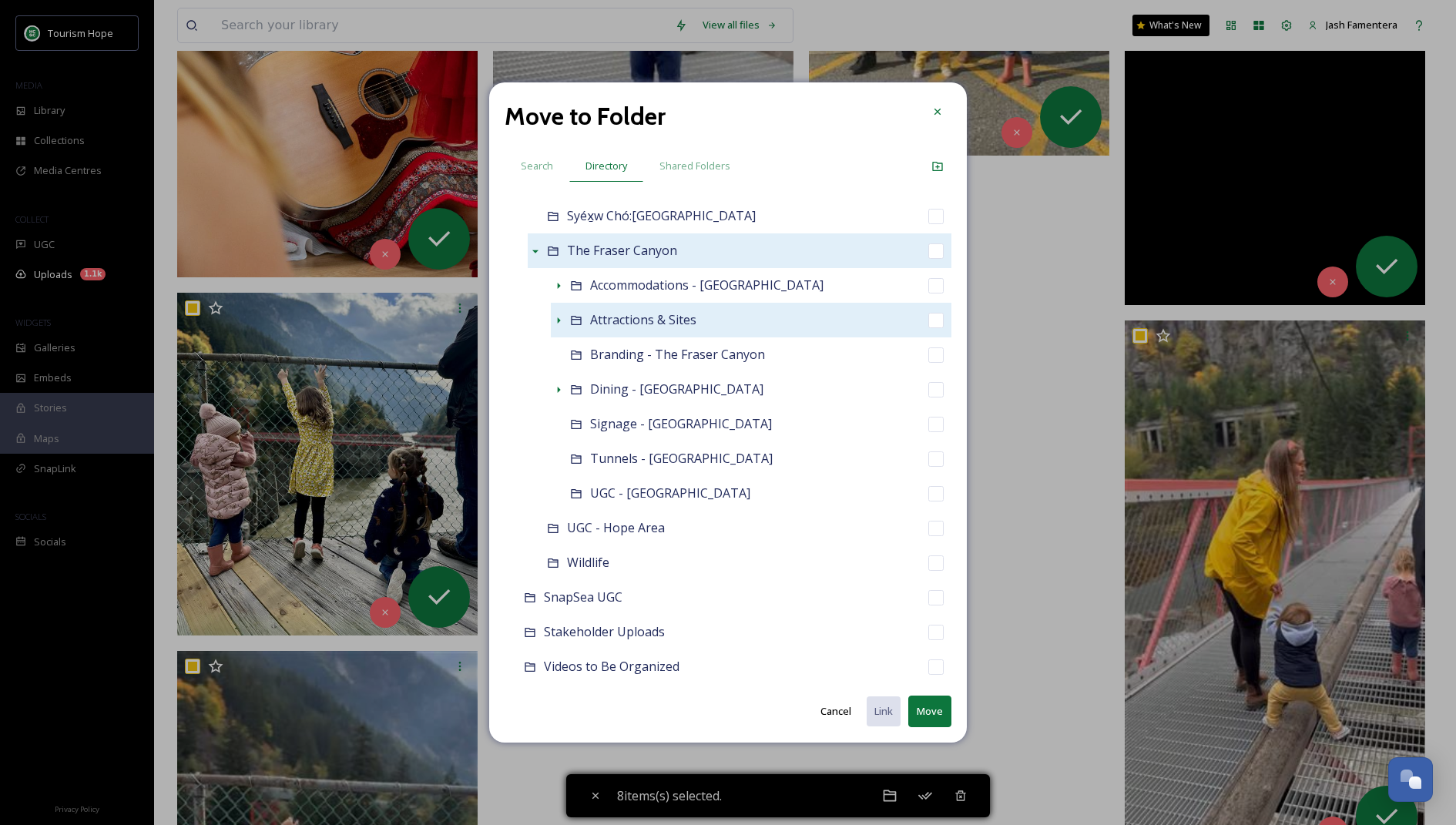
scroll to position [1619, 0]
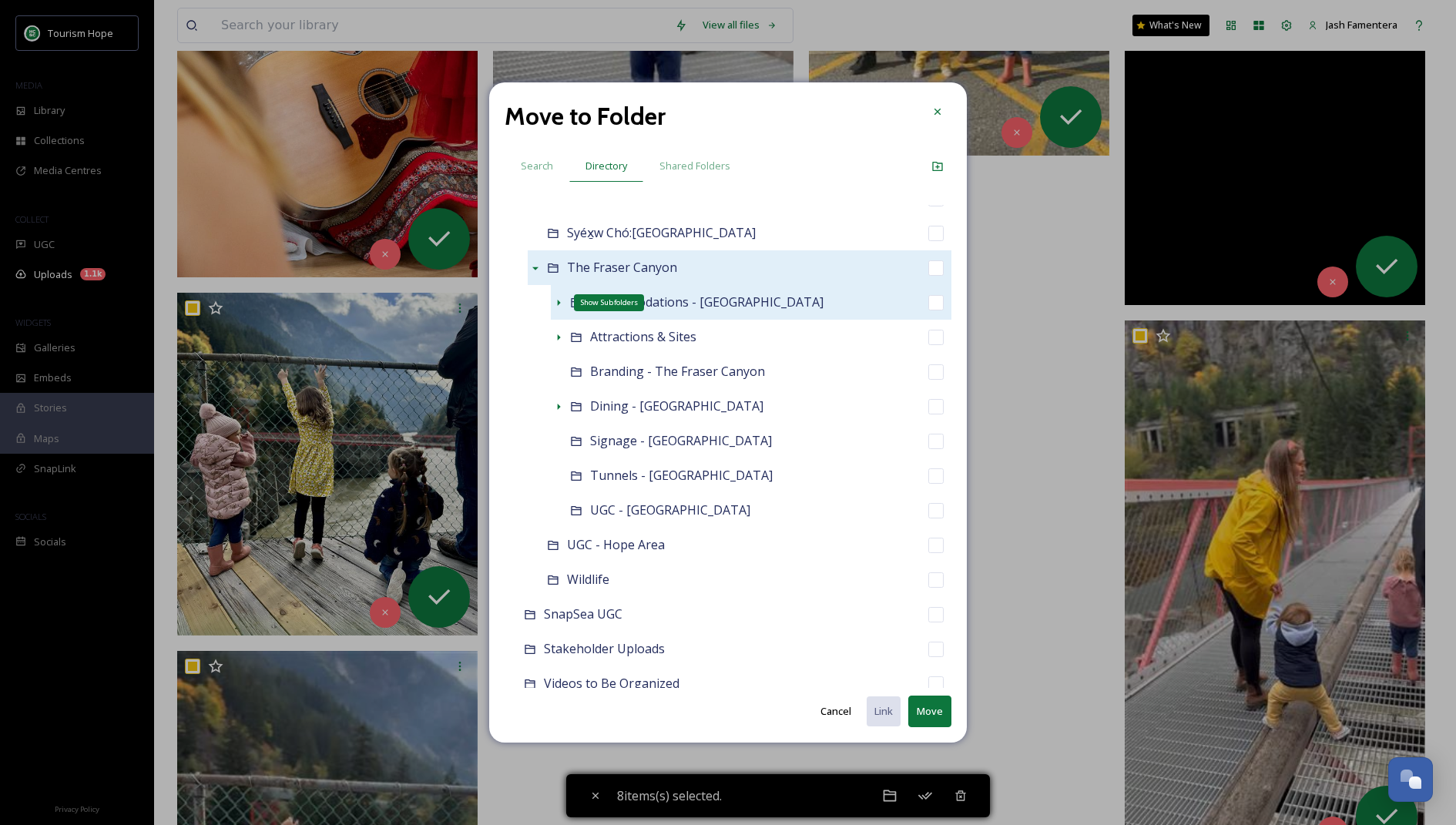
click at [555, 304] on icon at bounding box center [558, 302] width 12 height 12
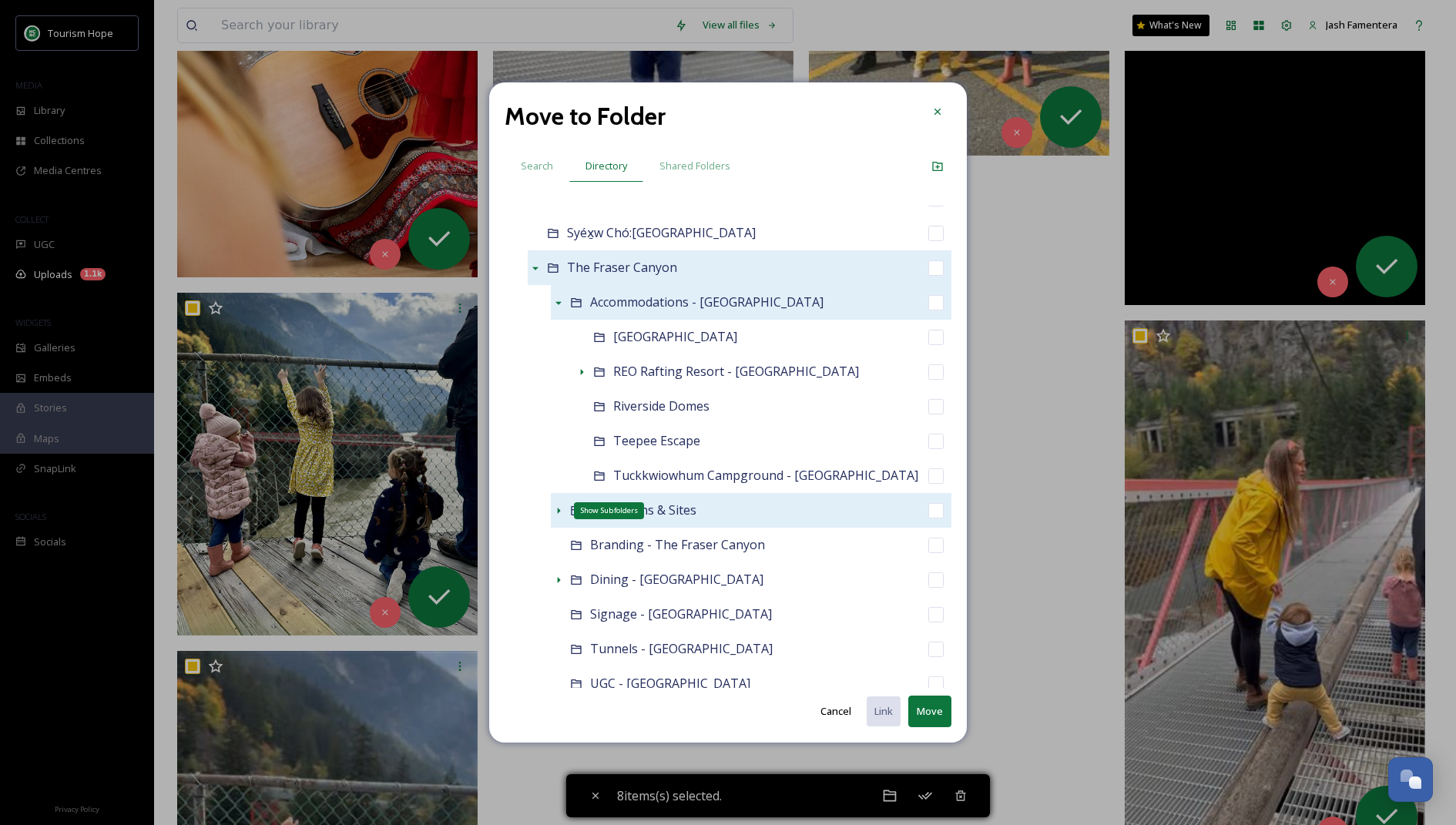
click at [557, 506] on icon at bounding box center [558, 511] width 12 height 12
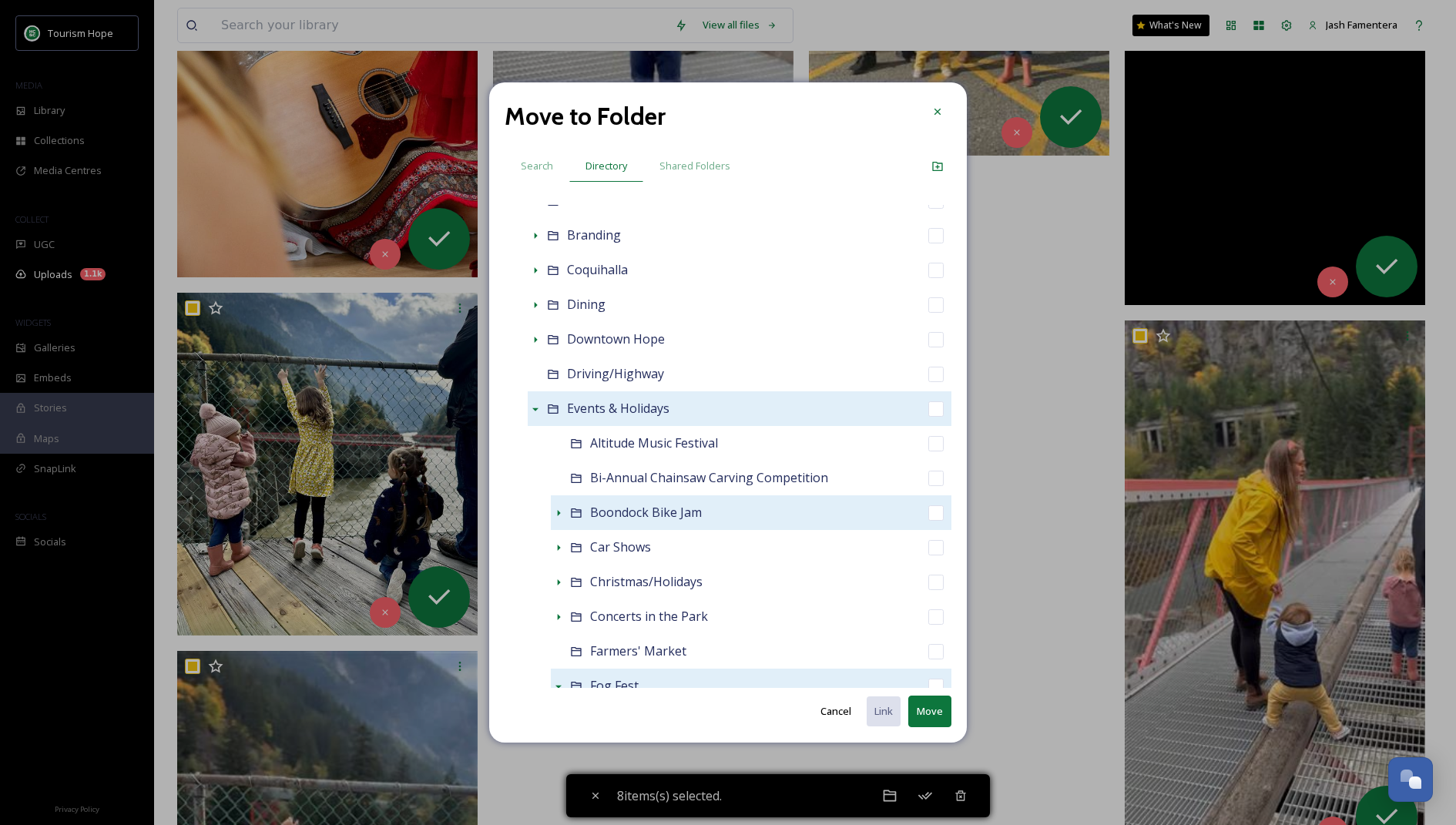
scroll to position [387, 0]
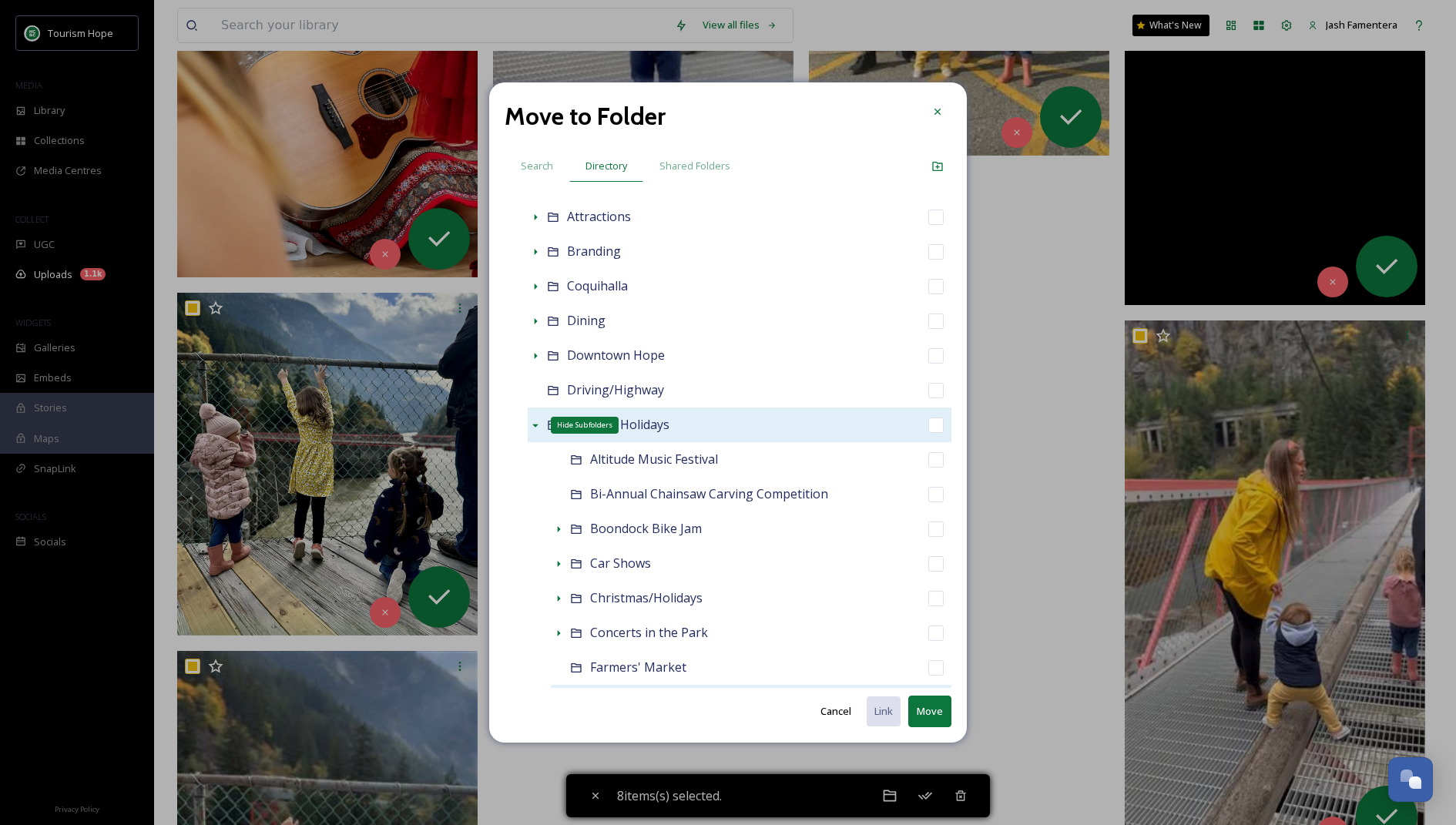
click at [536, 420] on icon at bounding box center [535, 425] width 12 height 12
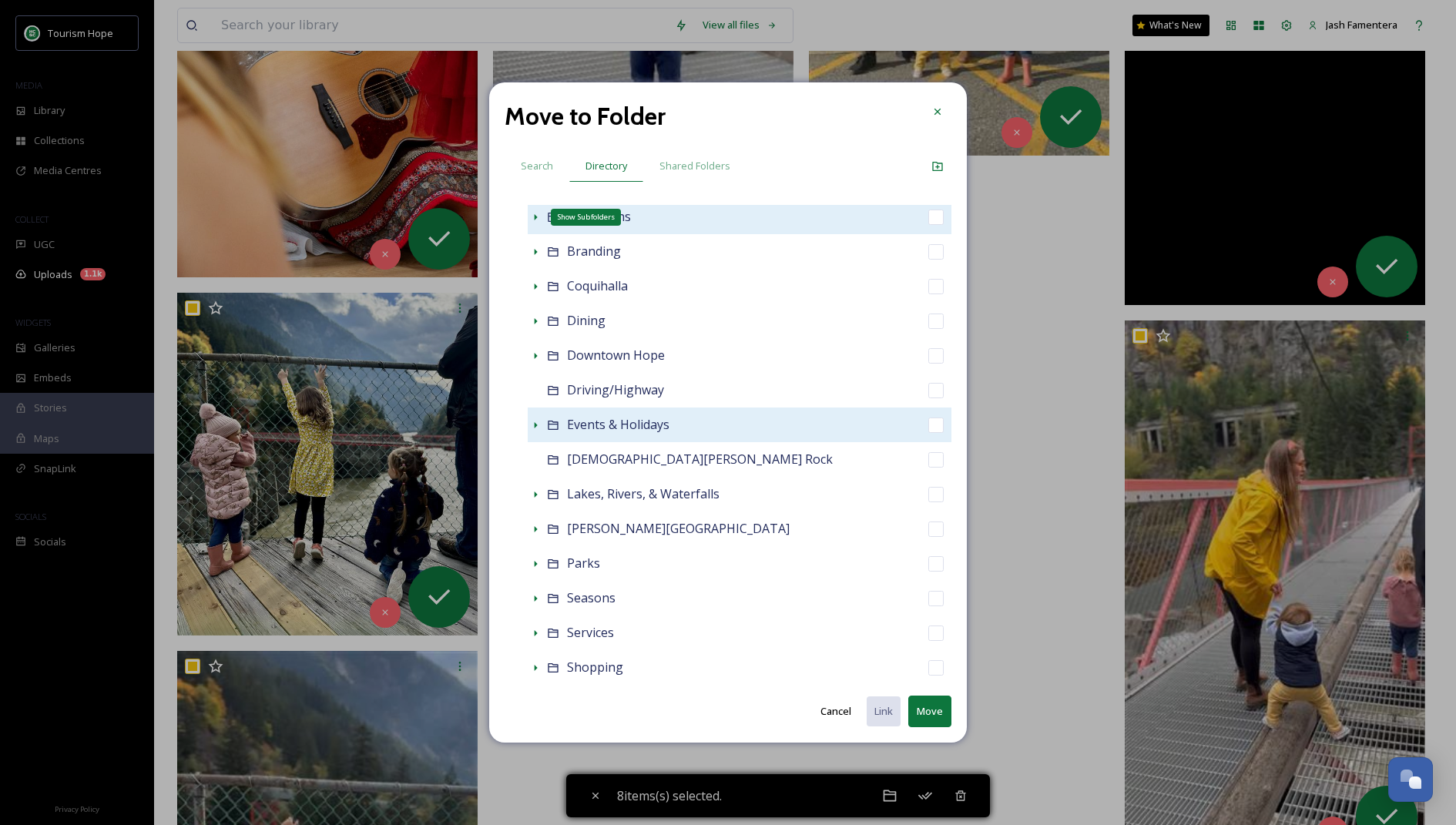
click at [535, 216] on icon at bounding box center [536, 217] width 3 height 7
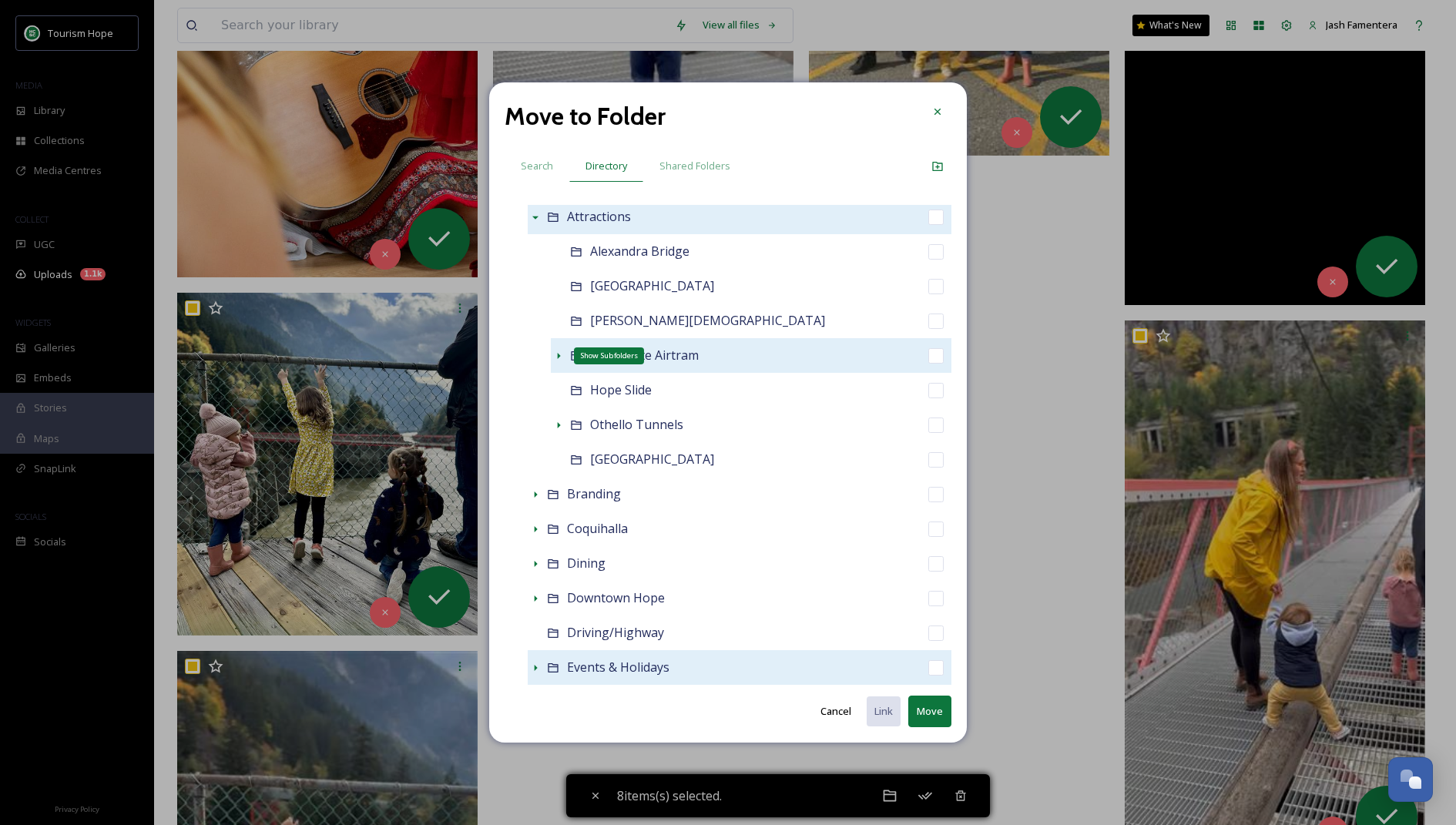
click at [559, 354] on icon at bounding box center [558, 356] width 3 height 7
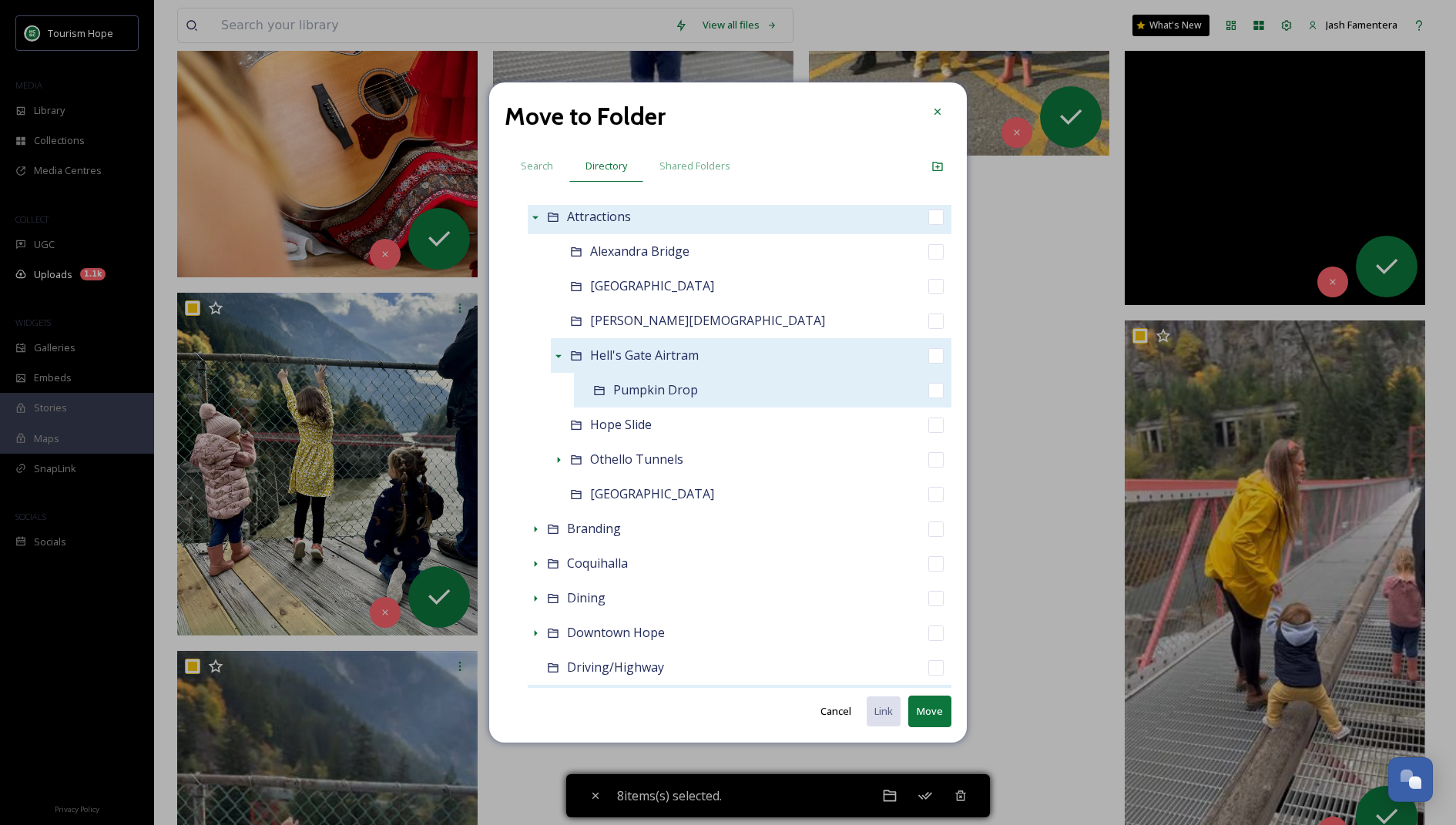
click at [937, 390] on input "checkbox" at bounding box center [935, 390] width 15 height 15
checkbox input "true"
checkbox input "false"
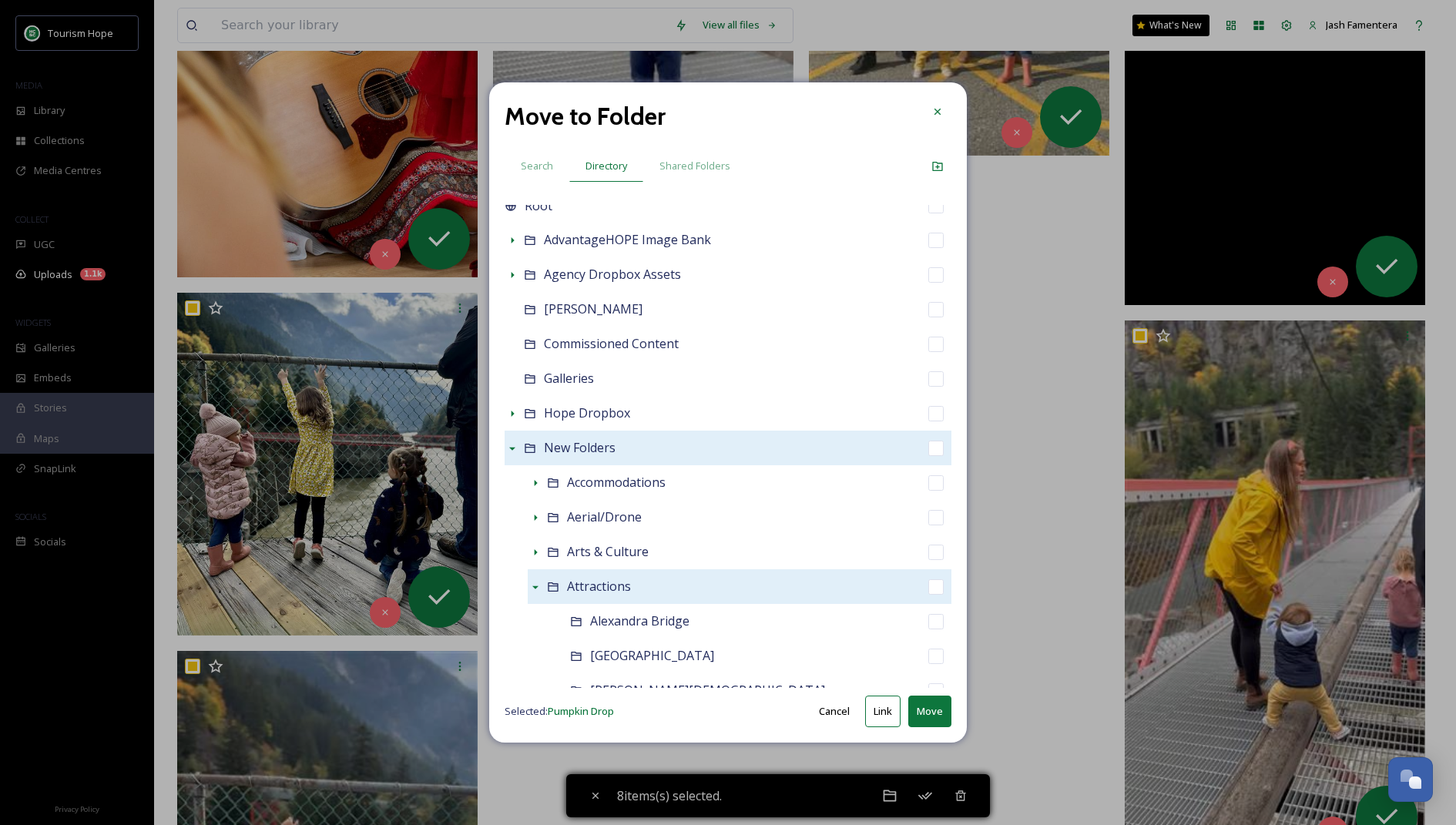
scroll to position [0, 0]
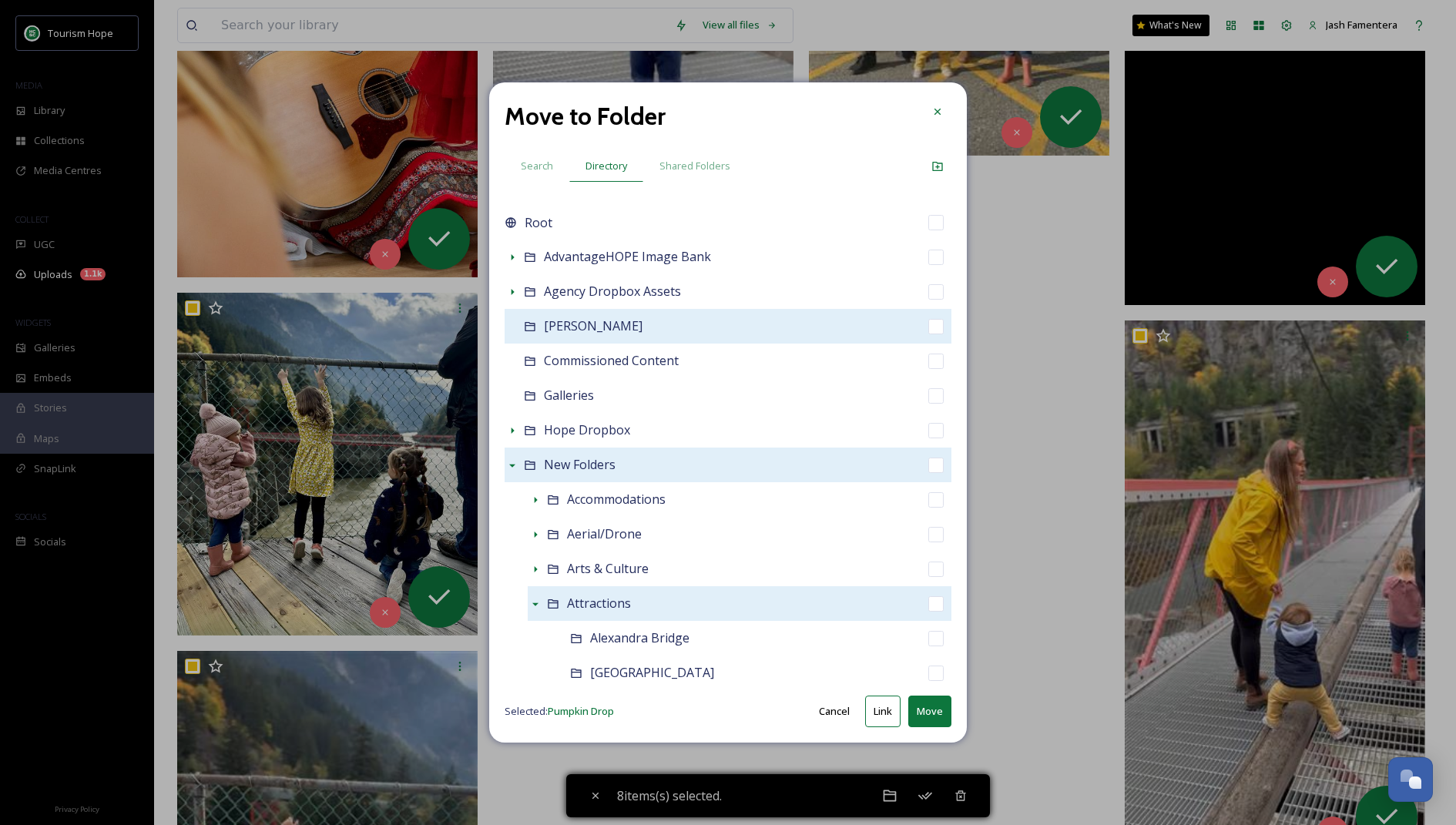
click at [933, 324] on input "checkbox" at bounding box center [935, 327] width 15 height 15
checkbox input "true"
checkbox input "false"
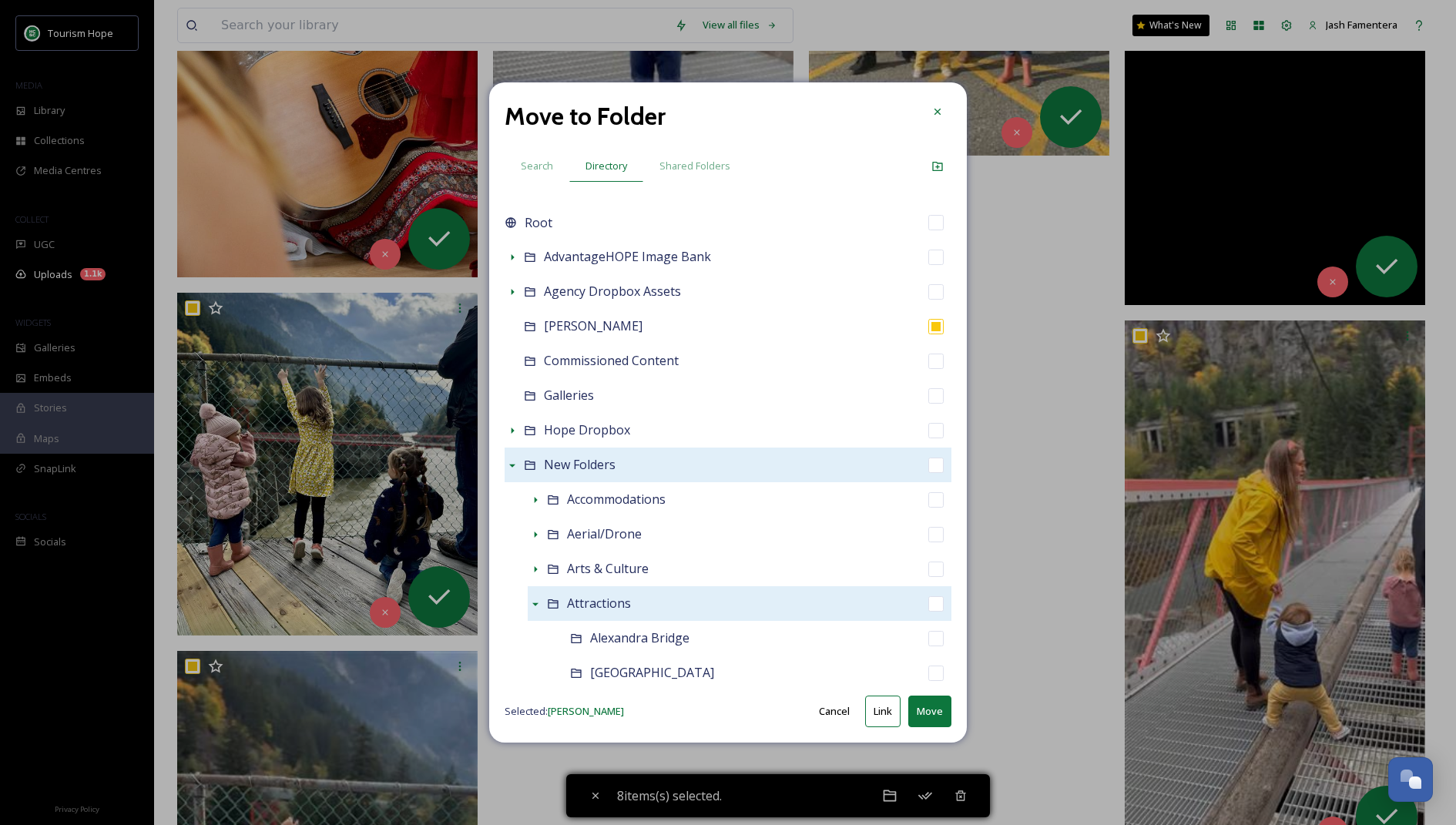
click at [874, 708] on button "Link" at bounding box center [883, 711] width 36 height 32
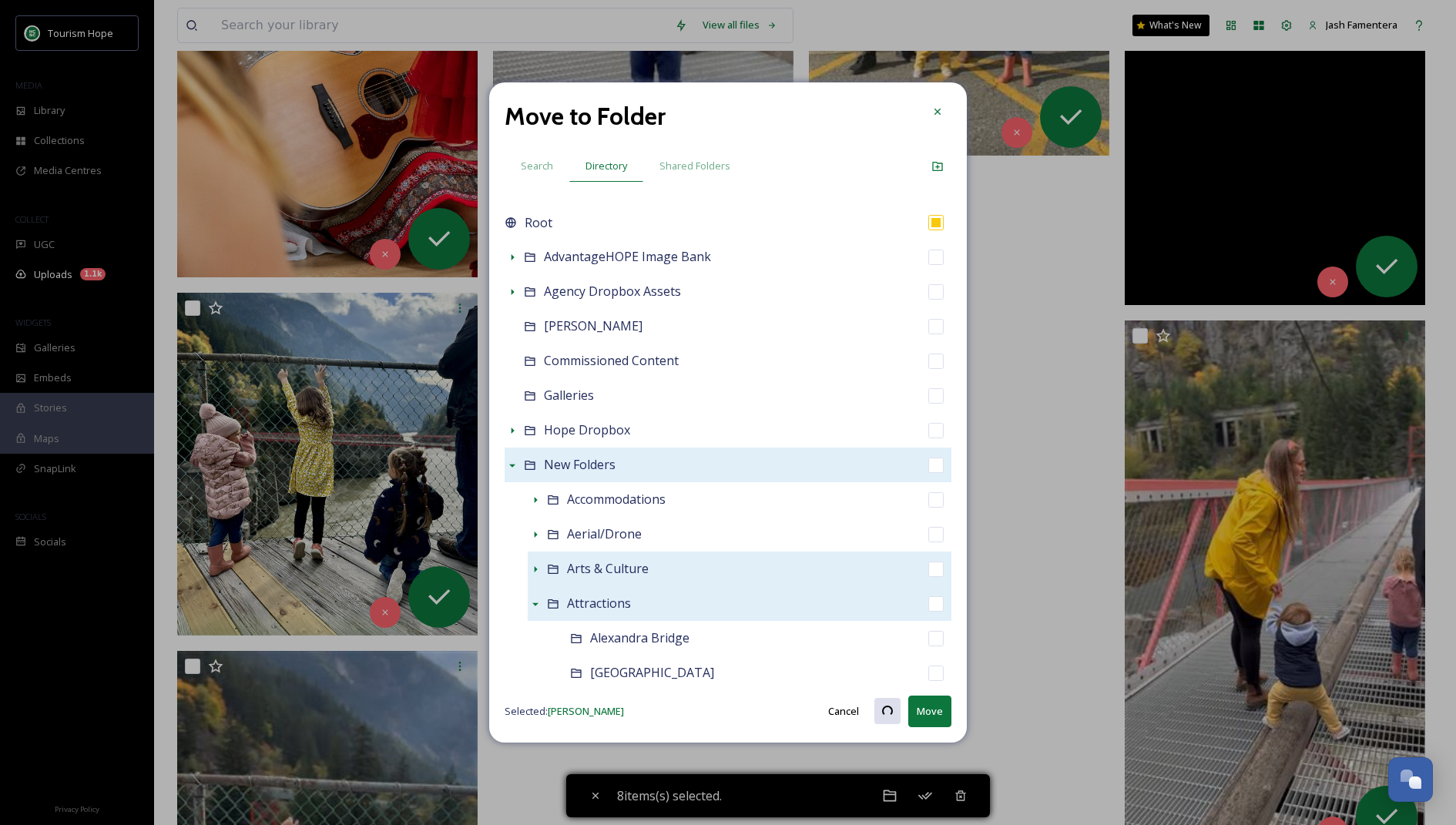
checkbox input "false"
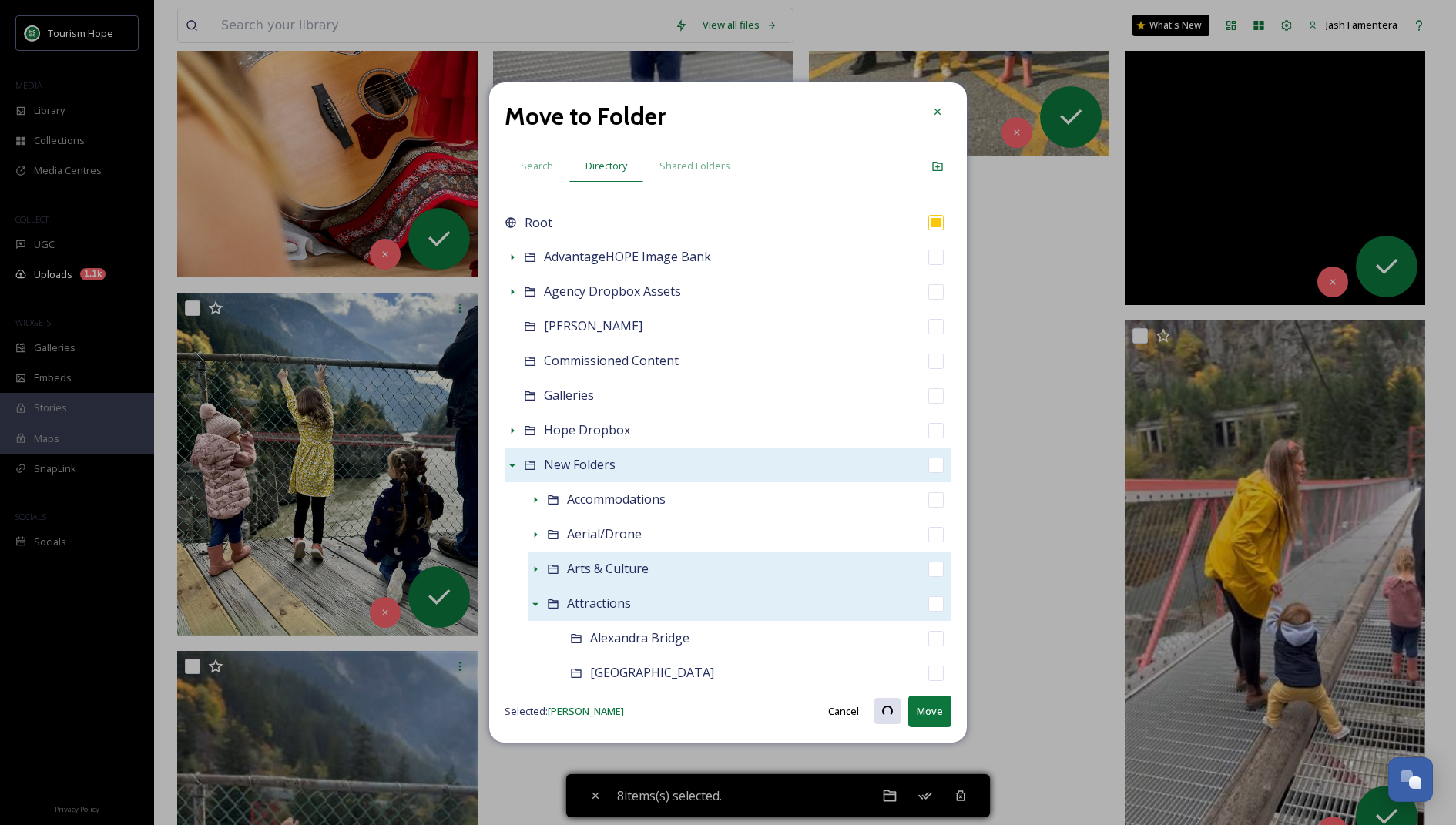
checkbox input "false"
checkbox input "true"
checkbox input "false"
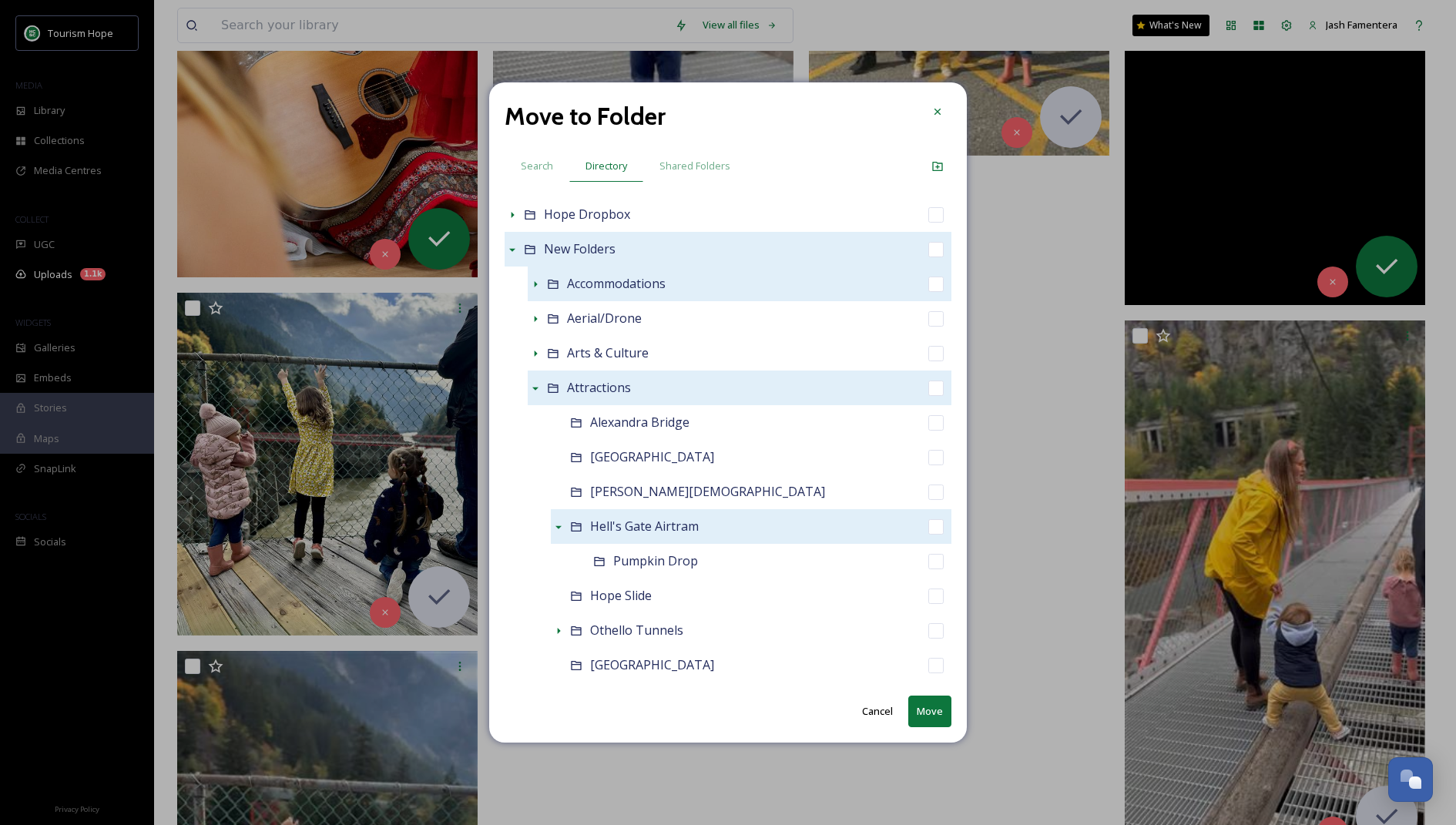
scroll to position [231, 0]
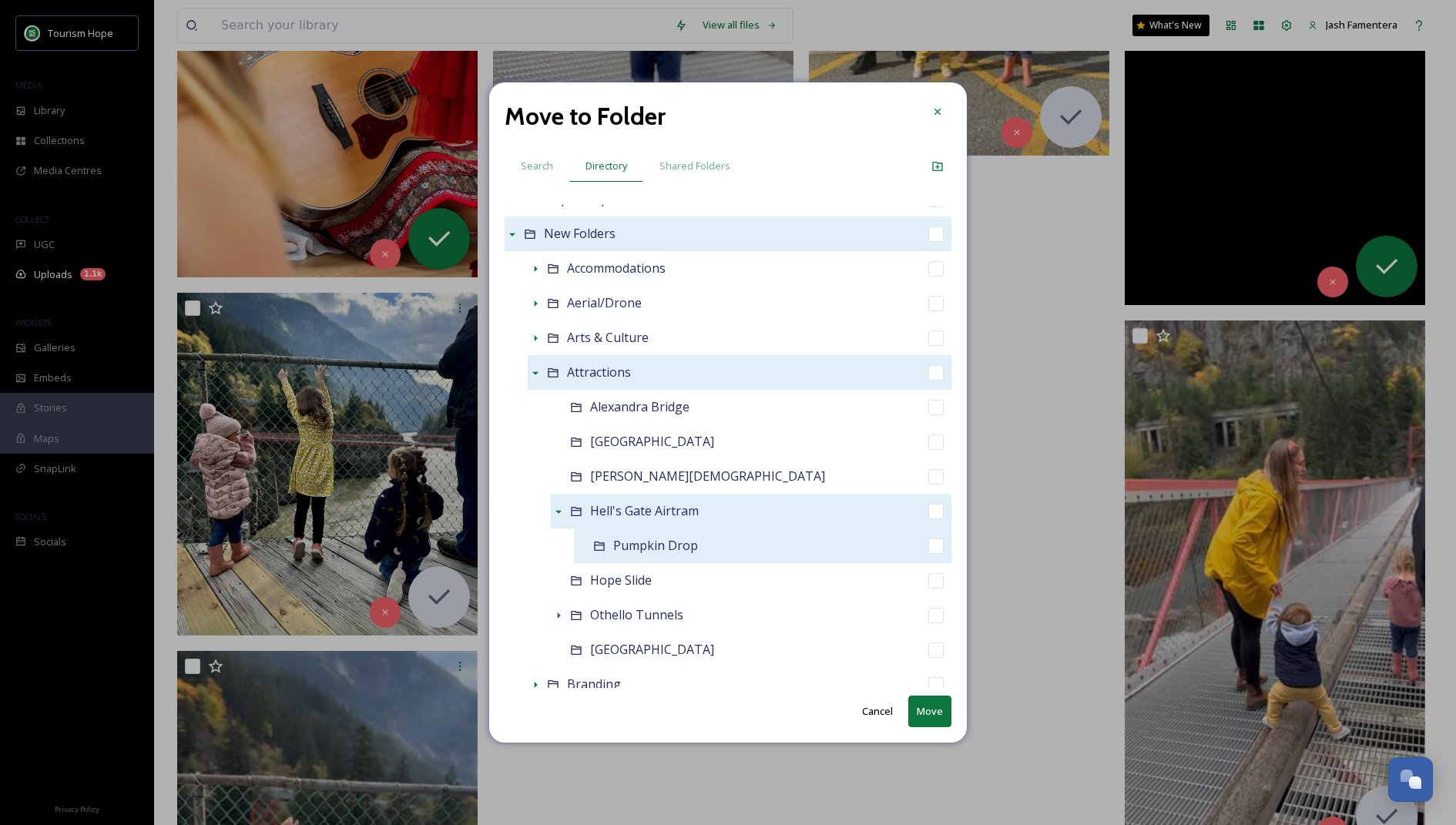
click at [940, 539] on input "checkbox" at bounding box center [935, 546] width 15 height 15
checkbox input "true"
checkbox input "false"
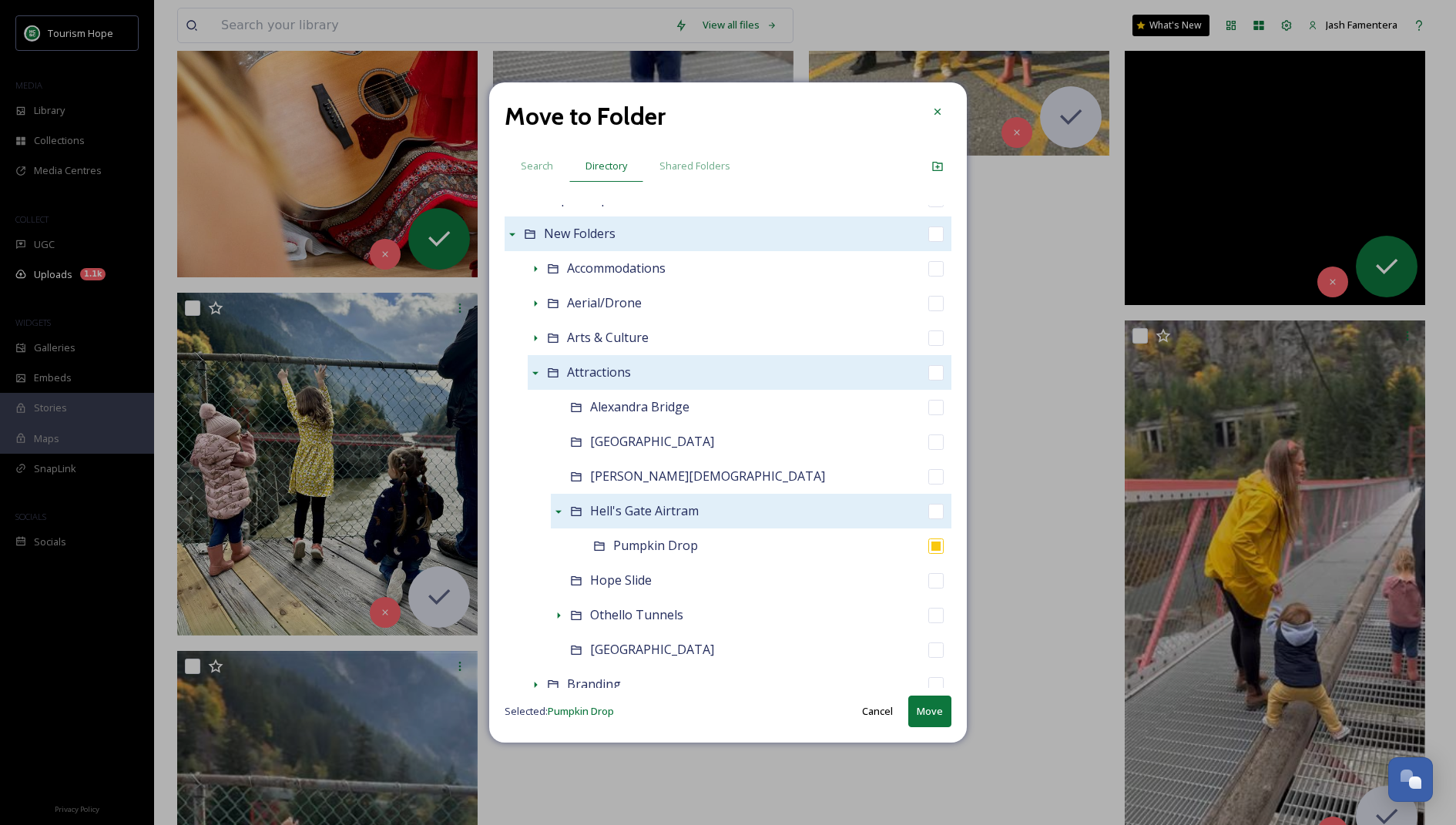
click at [934, 706] on button "Move" at bounding box center [930, 711] width 43 height 32
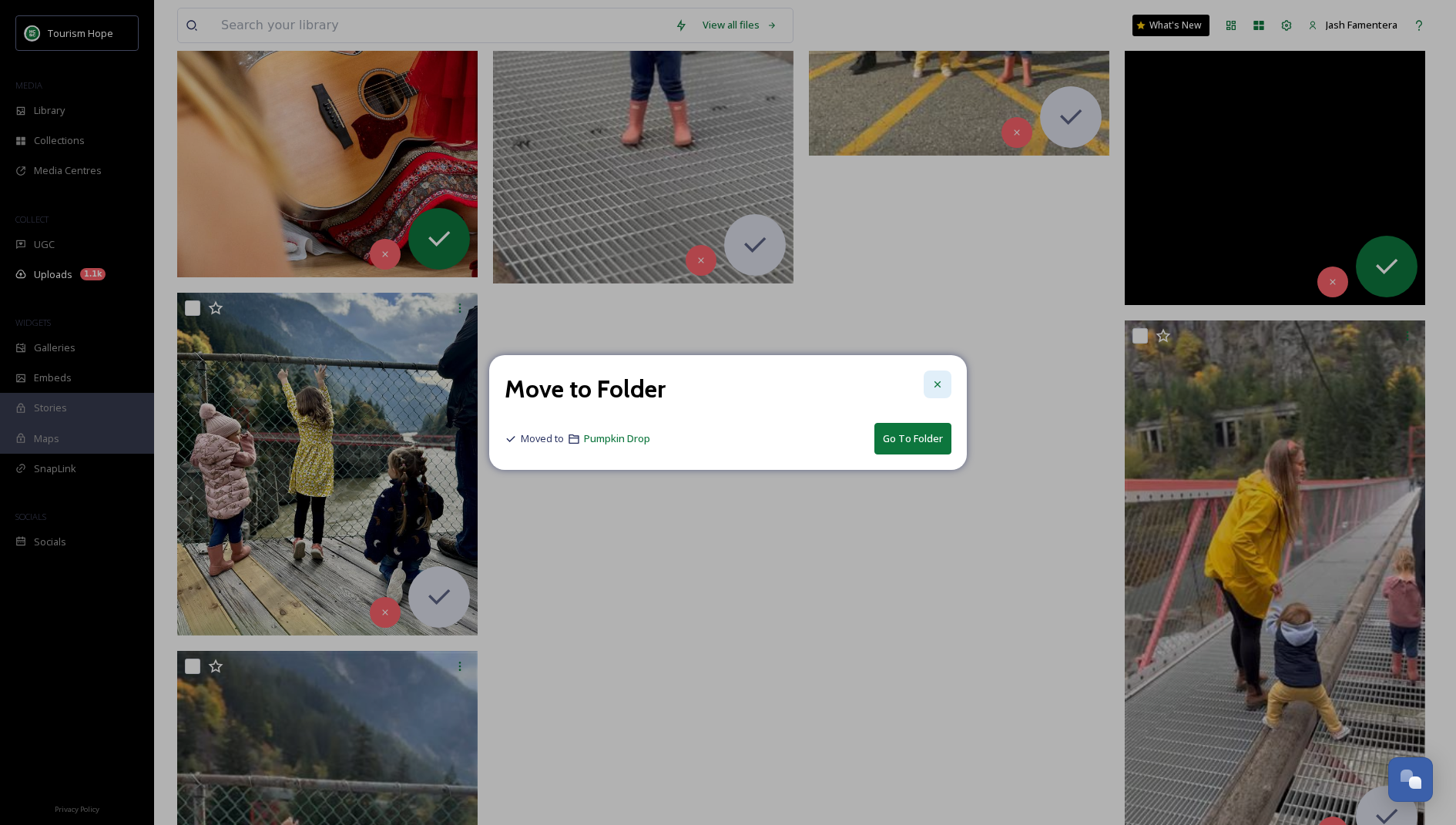
click at [928, 386] on div at bounding box center [938, 385] width 28 height 28
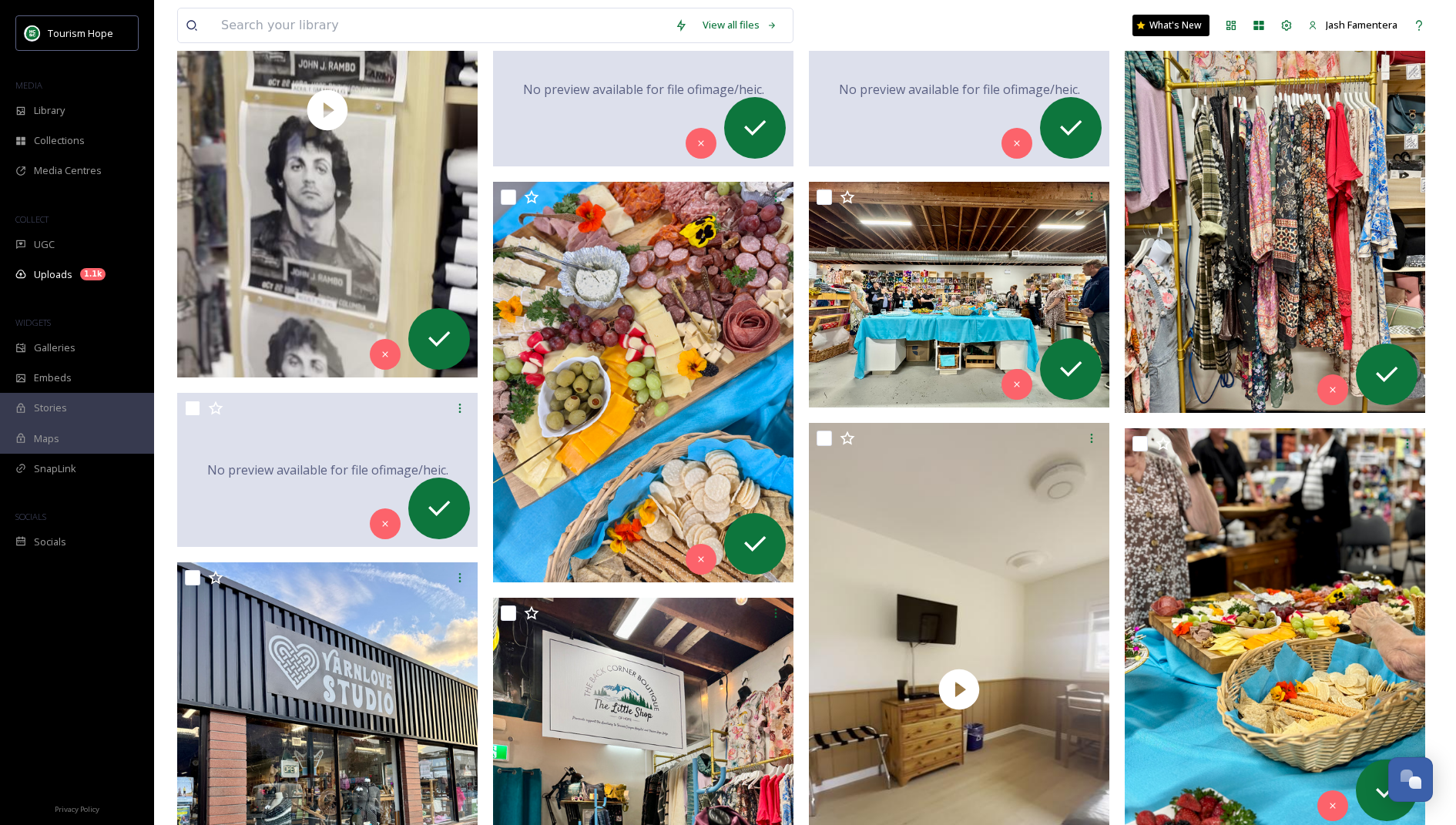
scroll to position [253, 0]
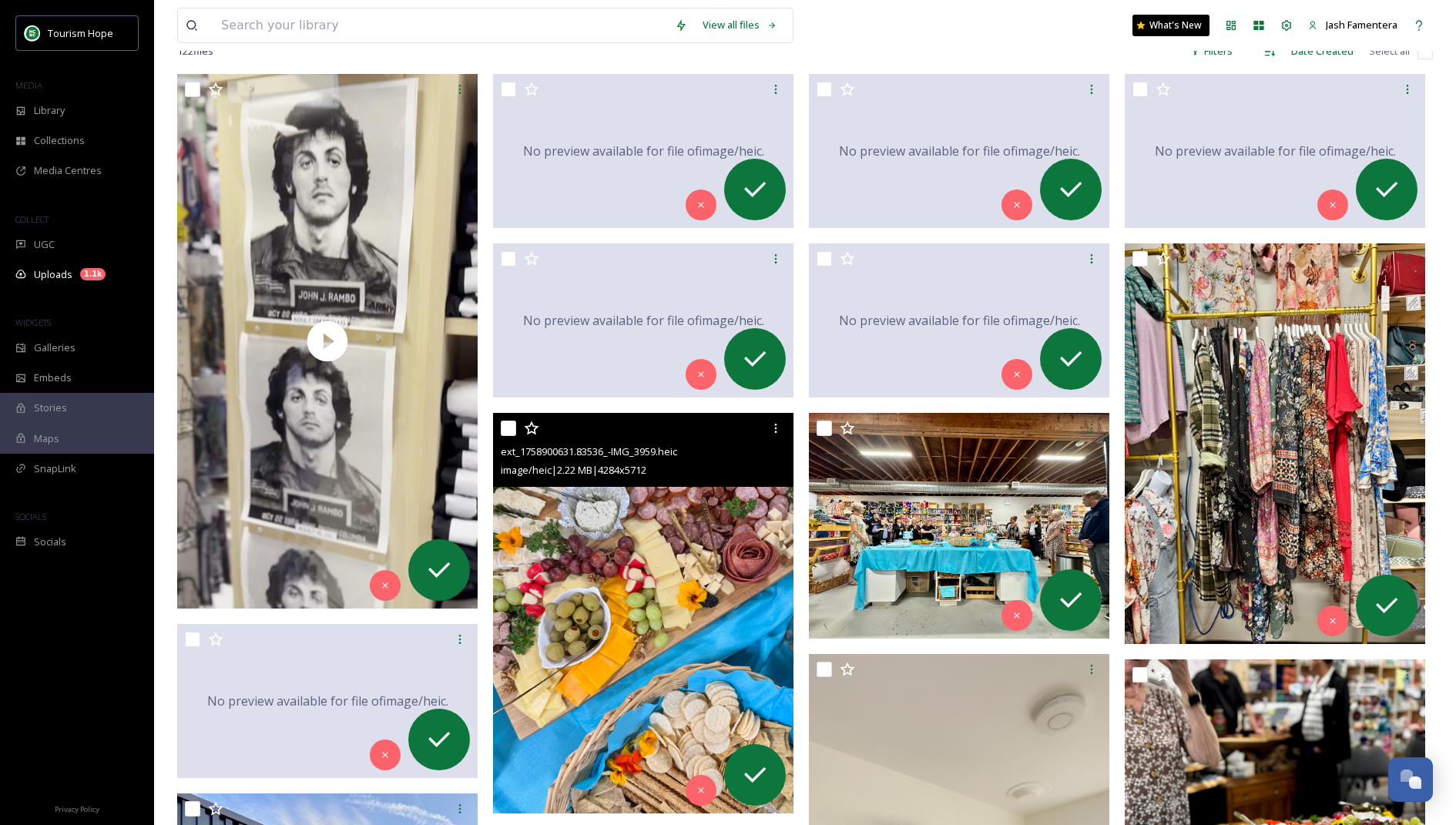
scroll to position [84, 0]
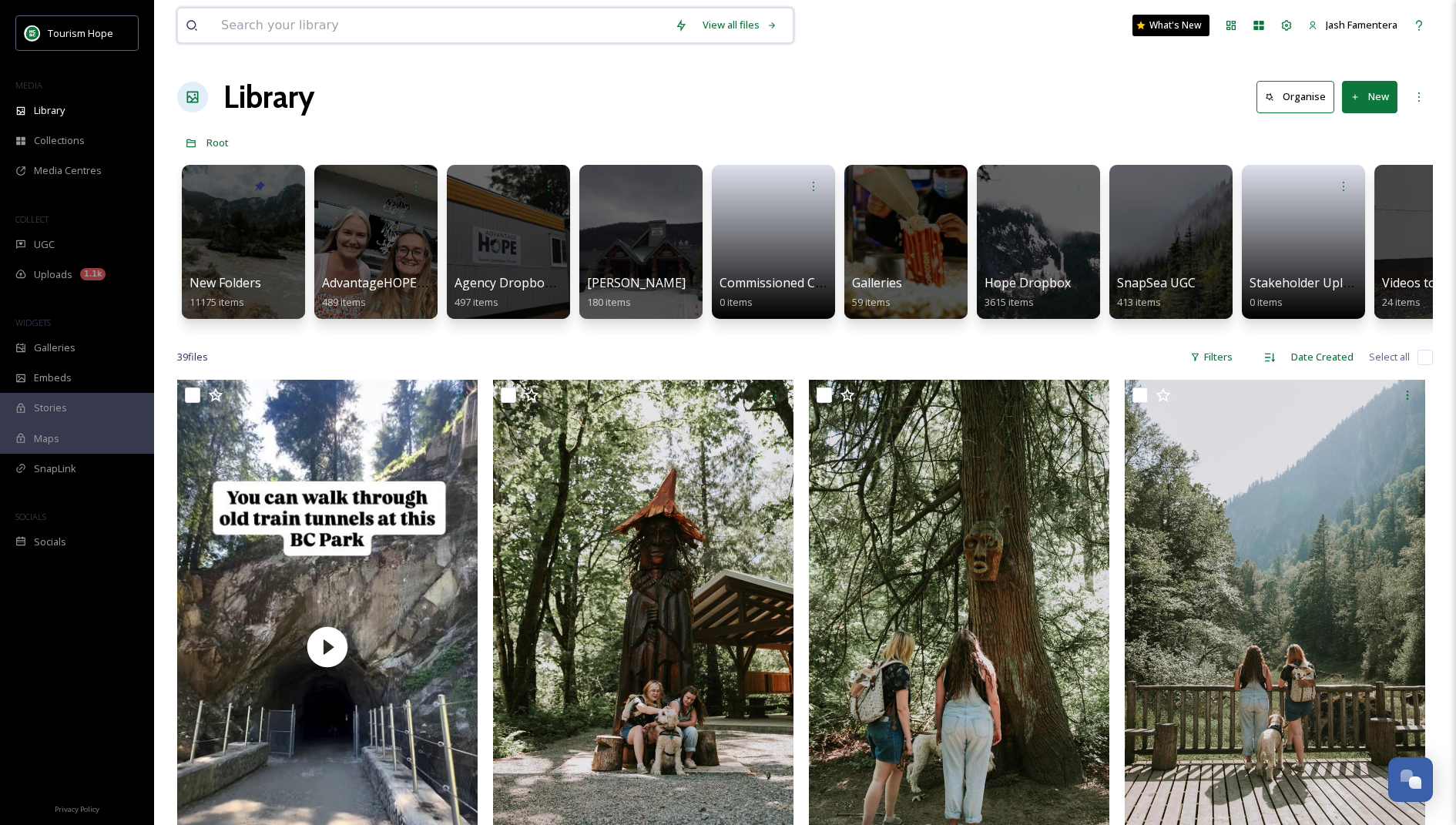
click at [320, 39] on input at bounding box center [440, 25] width 454 height 34
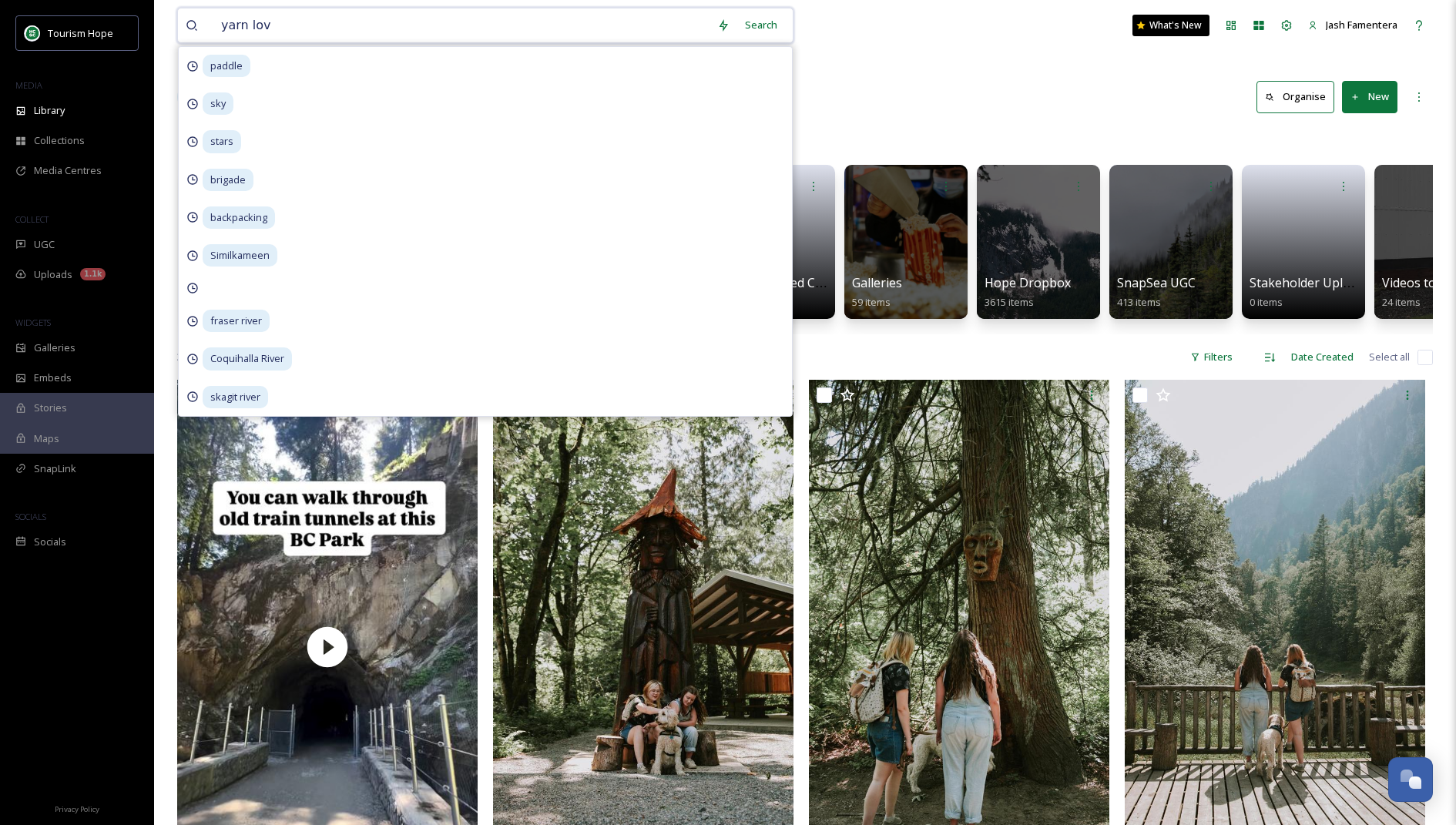
type input "yarn love"
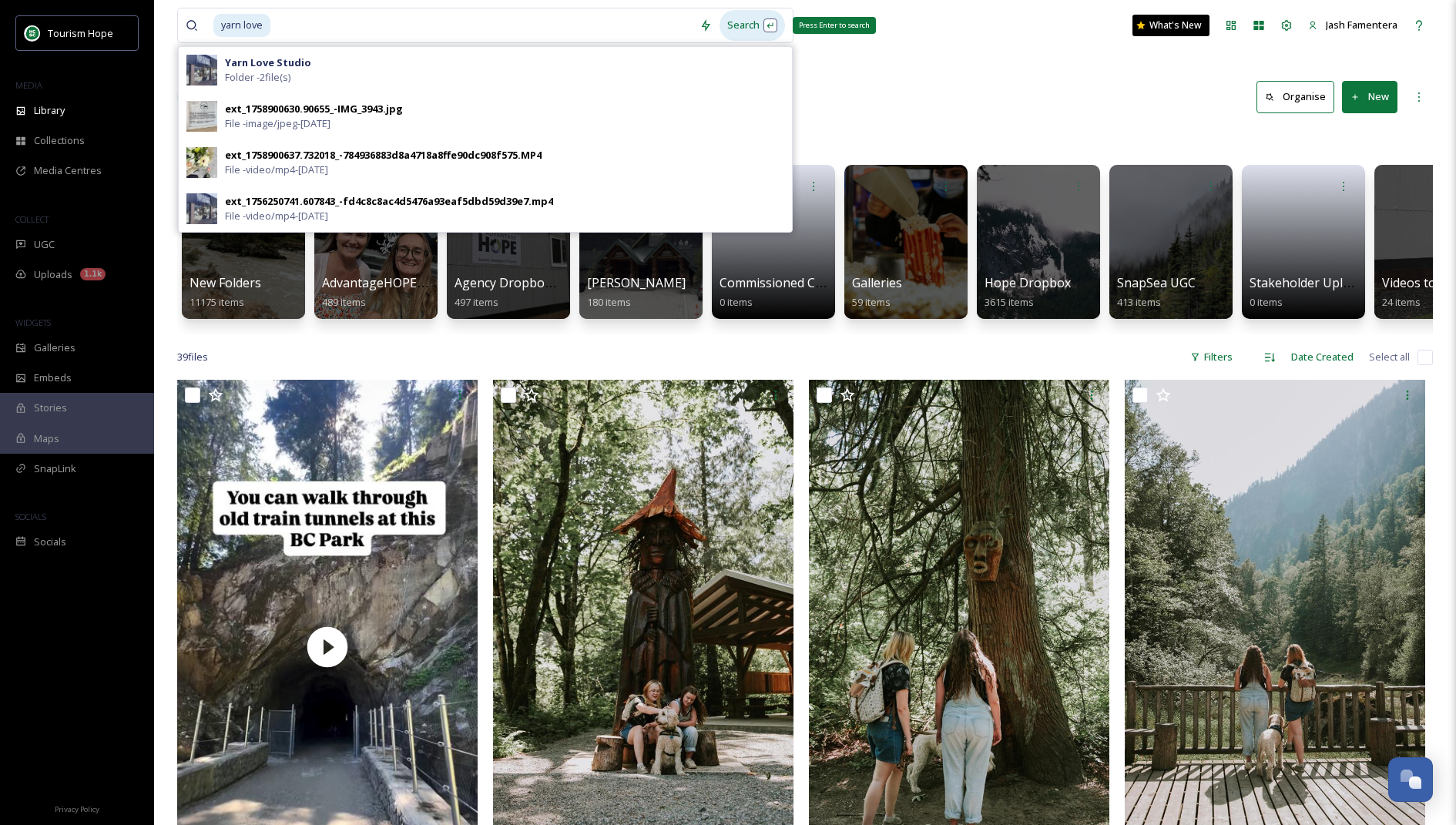
click at [735, 21] on div "Search Press Enter to search" at bounding box center [752, 25] width 66 height 30
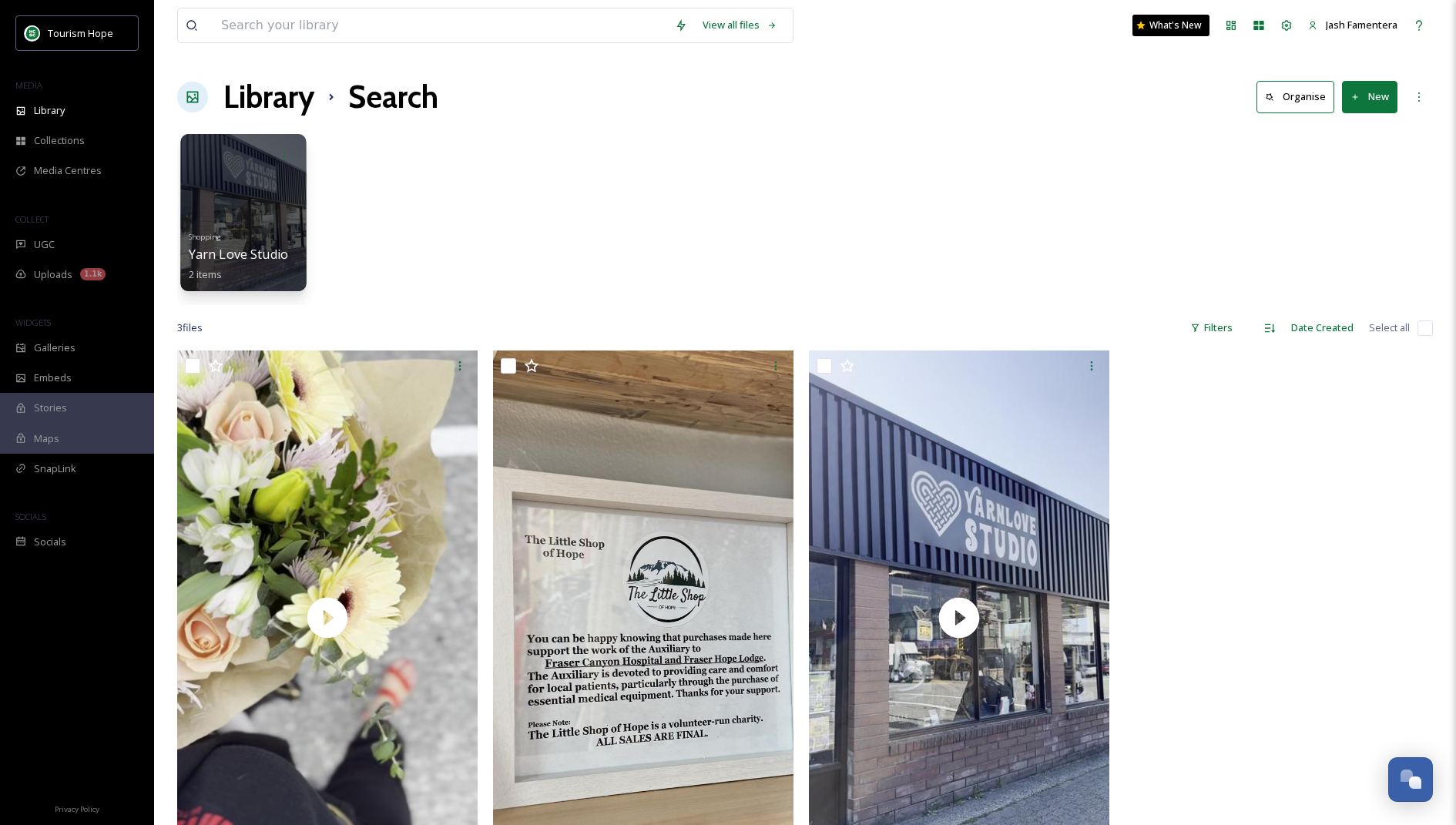
click at [280, 173] on div at bounding box center [243, 213] width 126 height 158
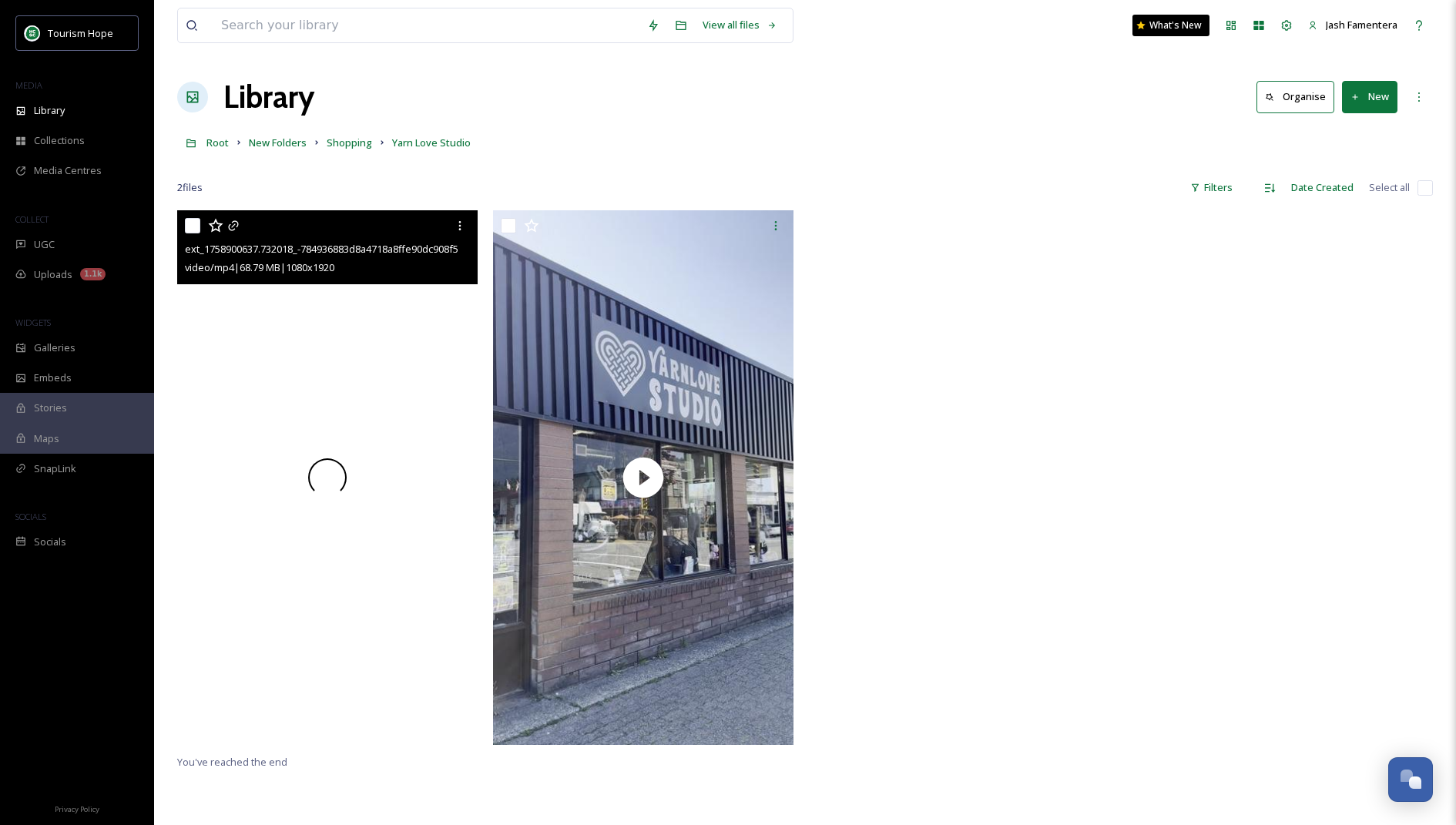
click at [263, 367] on video "ext_1758900637.732018_-784936883d8a4718a8ffe90dc908f575.MP4" at bounding box center [327, 477] width 300 height 534
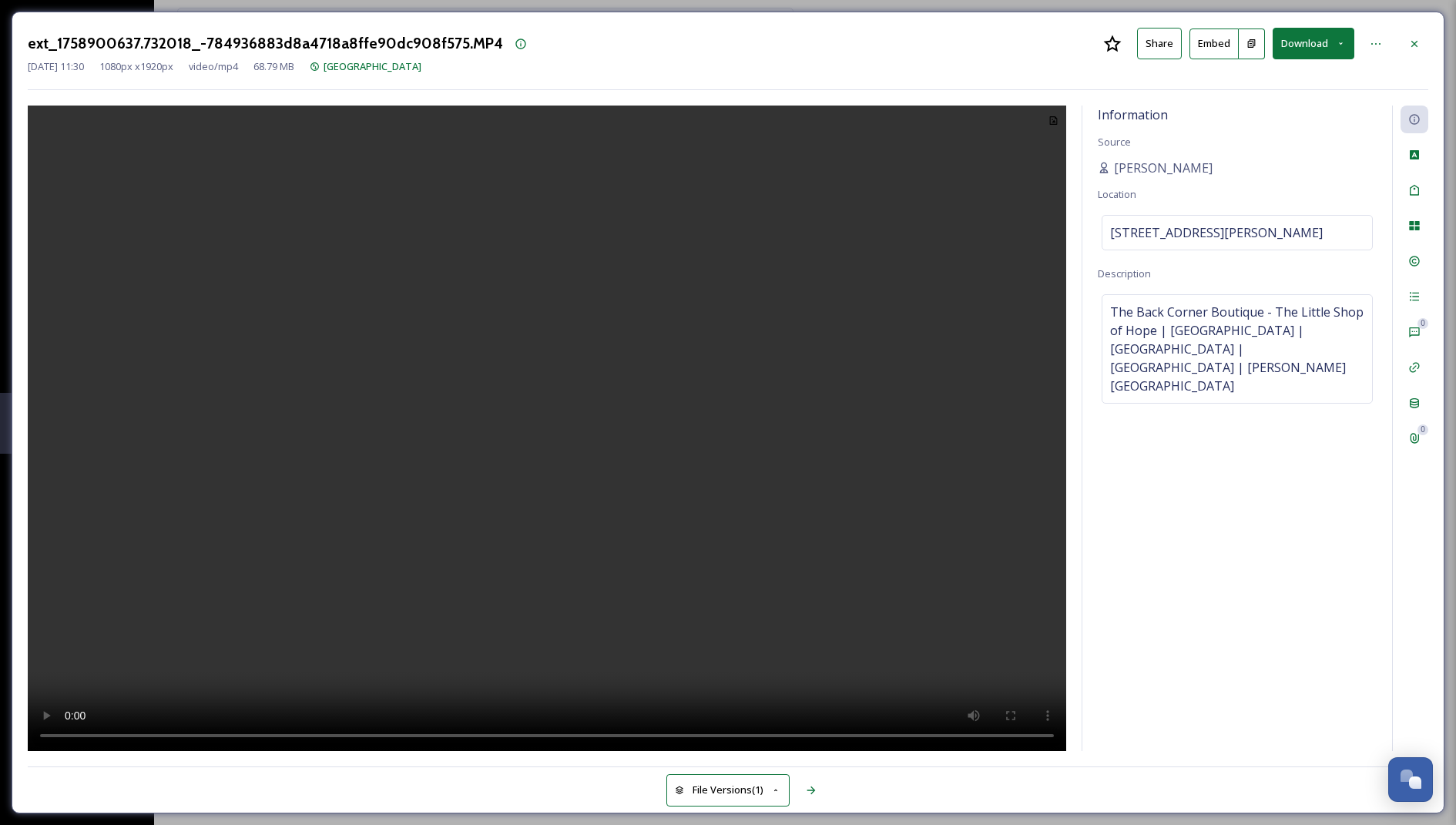
click at [1302, 51] on button "Download" at bounding box center [1312, 44] width 82 height 32
click at [1277, 80] on span "Download Original (1080 x 1920)" at bounding box center [1272, 79] width 145 height 15
click at [1421, 28] on div "ext_1758900637.732018_-784936883d8a4718a8ffe90dc908f575.MP4 Share Embed" at bounding box center [728, 44] width 1401 height 32
click at [1418, 38] on icon at bounding box center [1414, 43] width 12 height 12
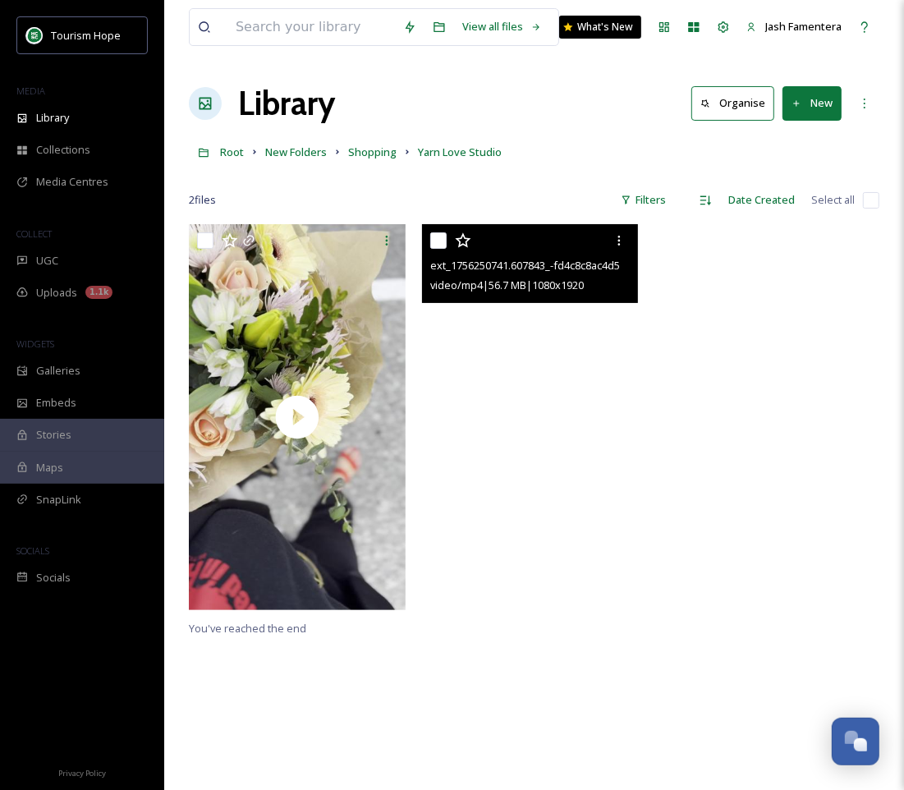
click at [492, 328] on video "ext_1756250741.607843_-fd4c8c8ac4d5476a93eaf5dbd59d39e7.mp4" at bounding box center [530, 416] width 217 height 385
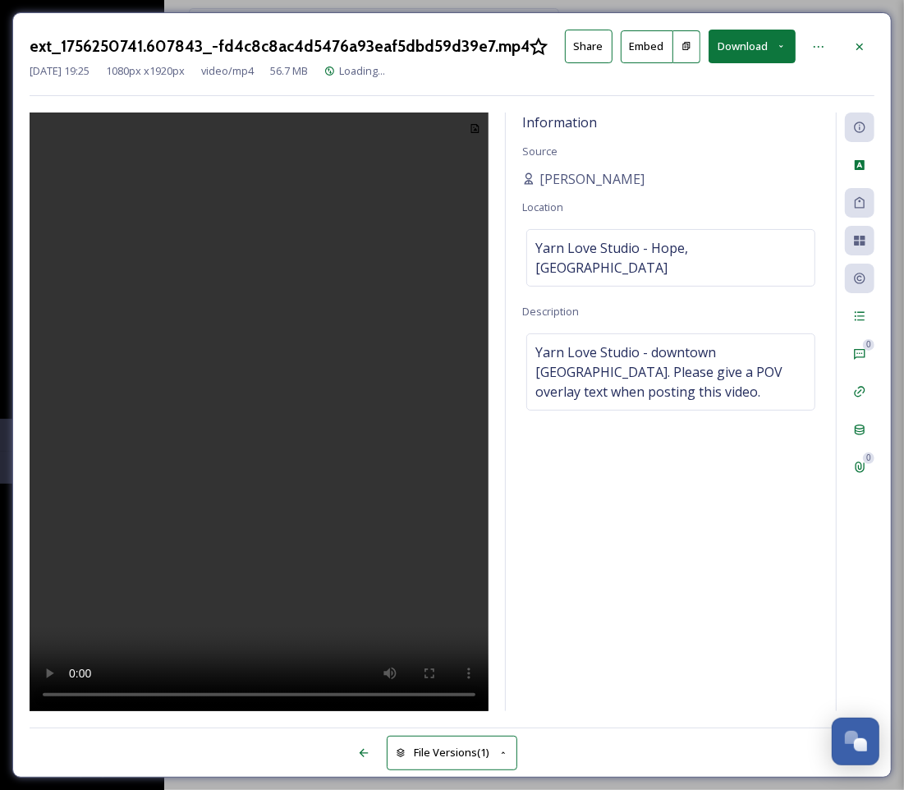
click at [291, 361] on video at bounding box center [259, 412] width 459 height 600
click at [305, 383] on video at bounding box center [259, 412] width 459 height 600
